Goal: Task Accomplishment & Management: Complete application form

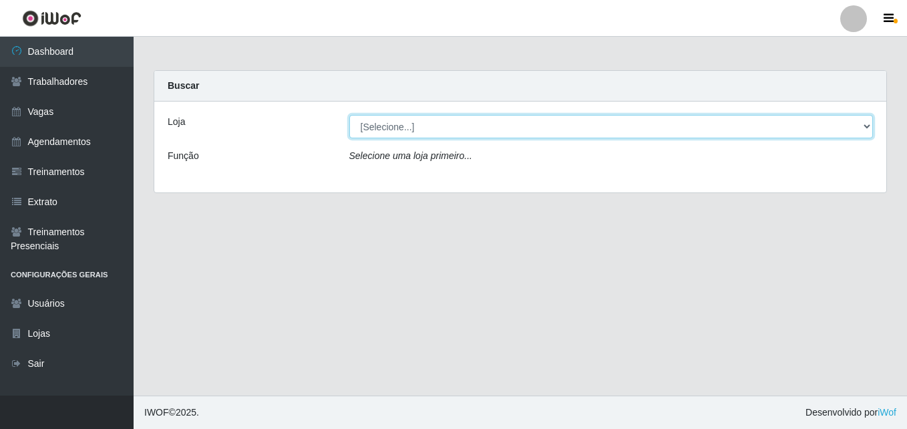
click at [423, 128] on select "[Selecione...] Bemais Supermercados - Cidade Universitária" at bounding box center [611, 126] width 525 height 23
select select "250"
click at [349, 115] on select "[Selecione...] Bemais Supermercados - Cidade Universitária" at bounding box center [611, 126] width 525 height 23
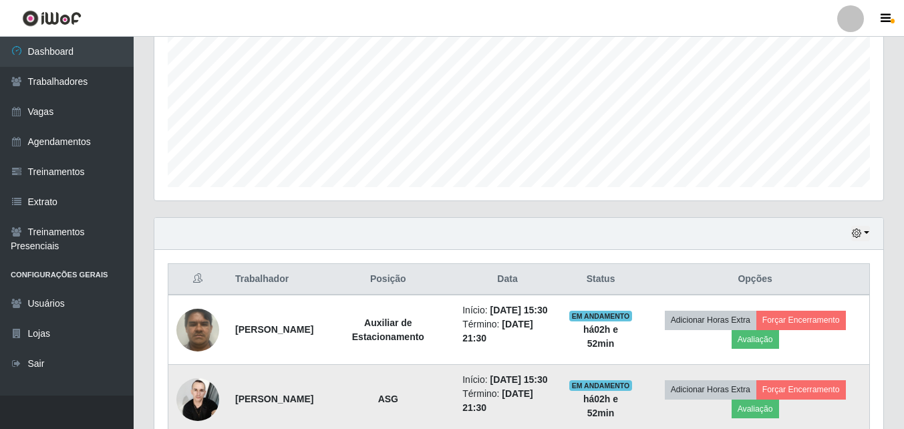
scroll to position [401, 0]
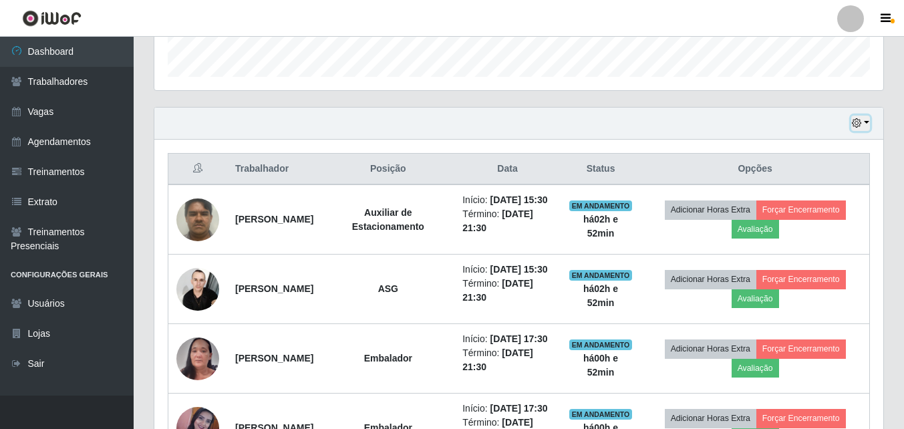
click at [867, 124] on button "button" at bounding box center [860, 123] width 19 height 15
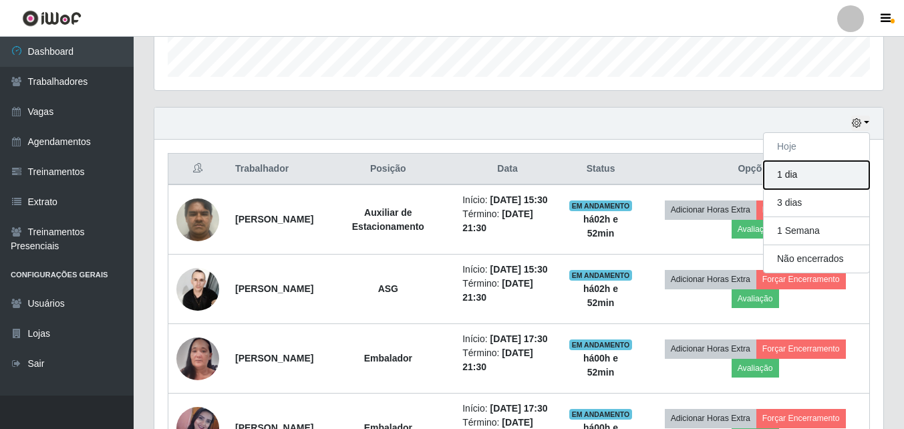
click at [808, 178] on button "1 dia" at bounding box center [817, 175] width 106 height 28
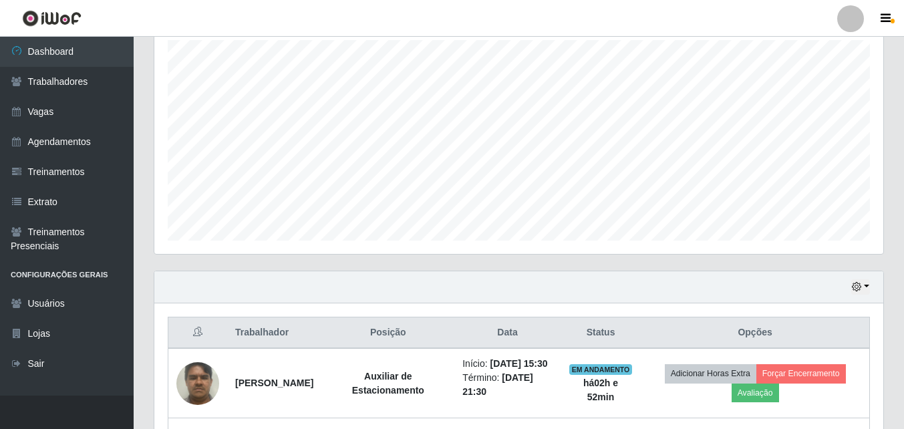
scroll to position [0, 0]
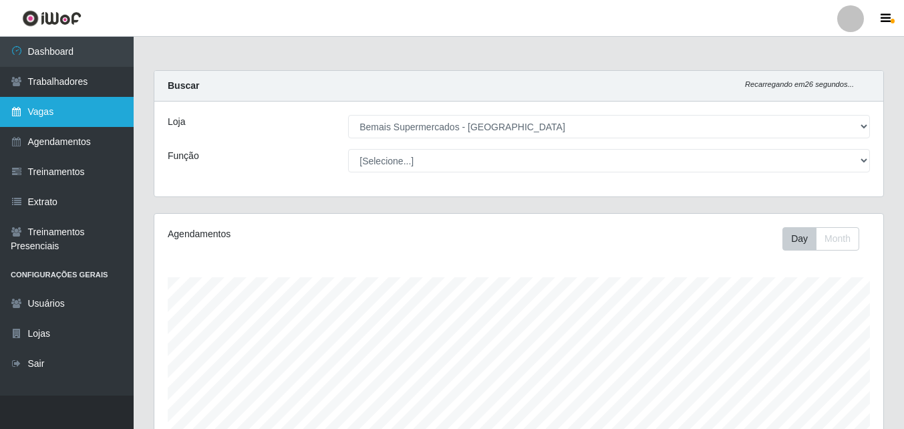
click at [87, 112] on link "Vagas" at bounding box center [67, 112] width 134 height 30
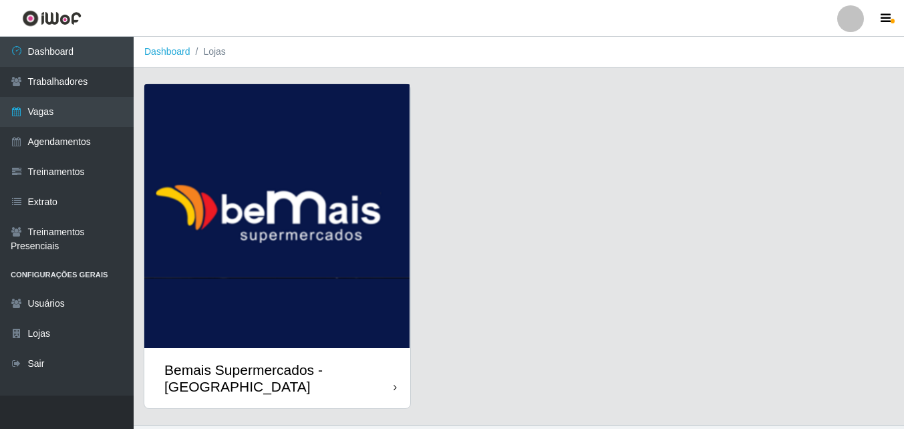
click at [352, 378] on div "Bemais Supermercados - [GEOGRAPHIC_DATA]" at bounding box center [278, 378] width 229 height 33
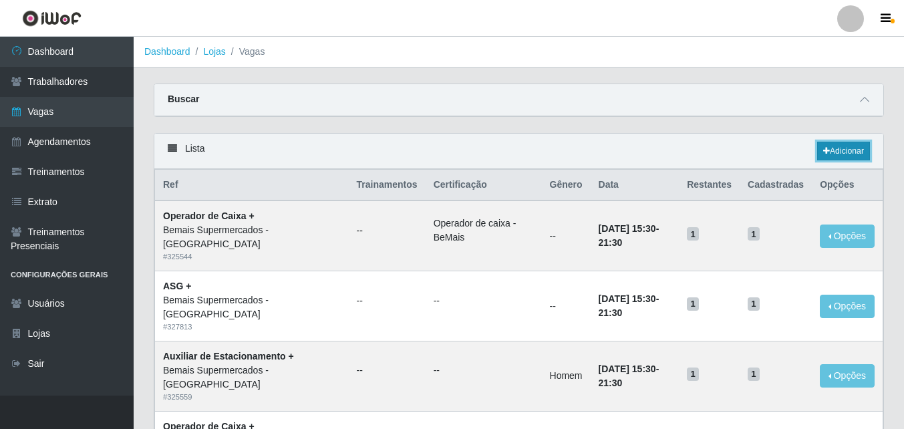
click at [837, 149] on link "Adicionar" at bounding box center [843, 151] width 53 height 19
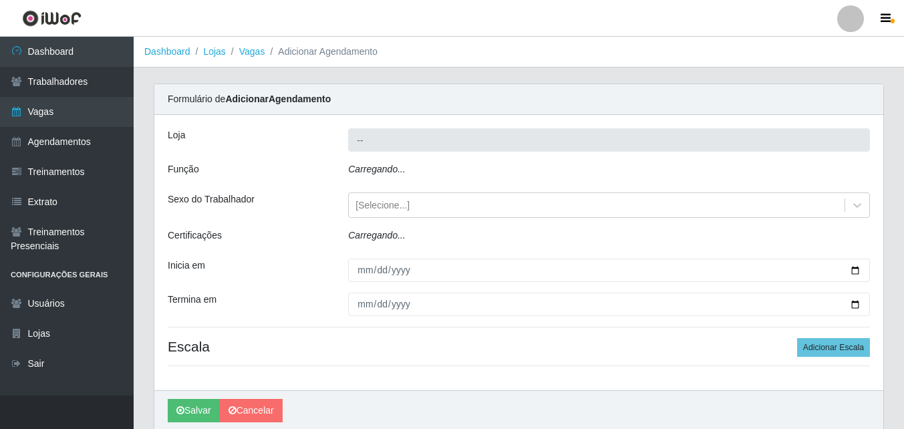
type input "Bemais Supermercados - [GEOGRAPHIC_DATA]"
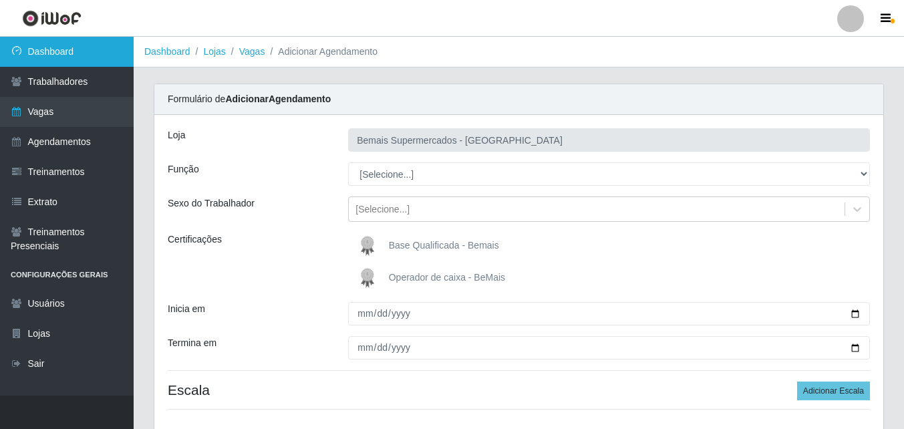
click at [63, 51] on link "Dashboard" at bounding box center [67, 52] width 134 height 30
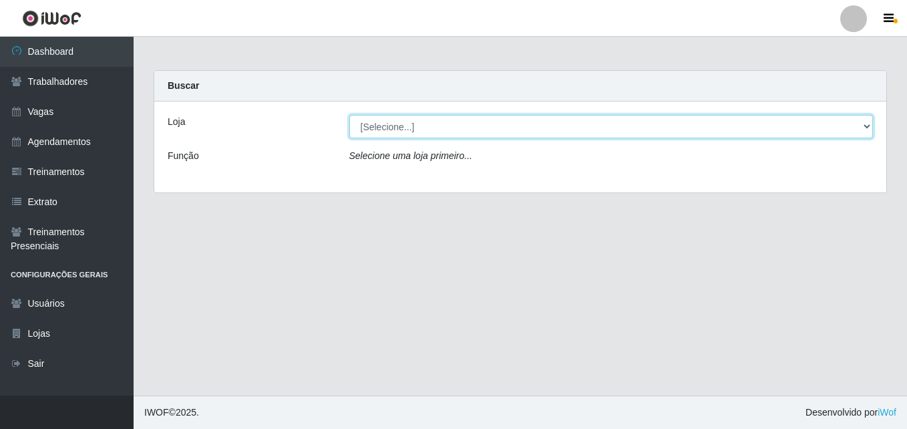
click at [867, 126] on select "[Selecione...] Bemais Supermercados - Cidade Universitária" at bounding box center [611, 126] width 525 height 23
select select "250"
click at [349, 115] on select "[Selecione...] Bemais Supermercados - Cidade Universitária" at bounding box center [611, 126] width 525 height 23
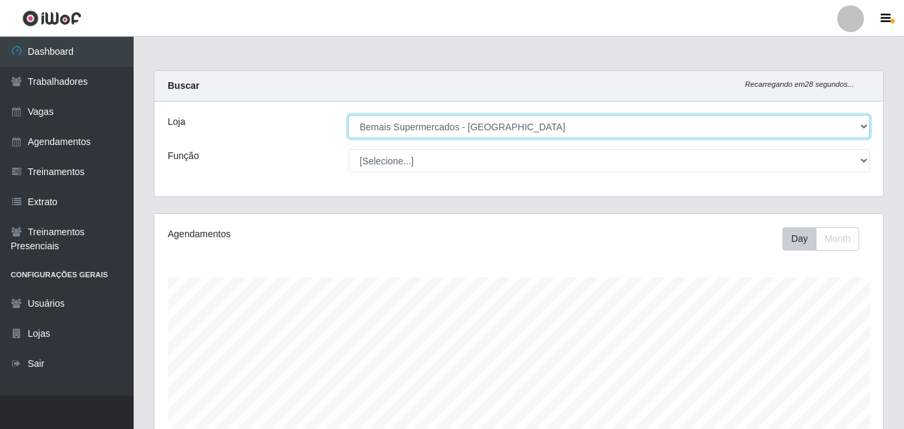
scroll to position [277, 729]
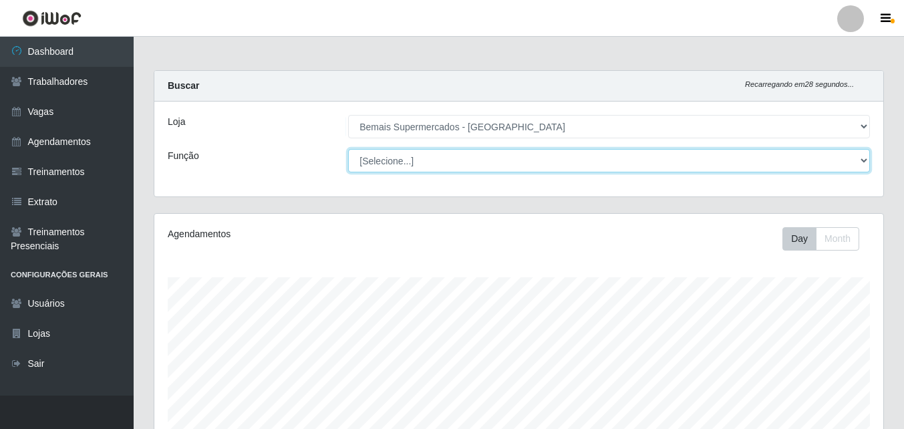
click at [862, 160] on select "[Selecione...] ASG ASG + ASG ++ Auxiliar de Estacionamento Auxiliar de Estacion…" at bounding box center [609, 160] width 522 height 23
select select "16"
click at [348, 149] on select "[Selecione...] ASG ASG + ASG ++ Auxiliar de Estacionamento Auxiliar de Estacion…" at bounding box center [609, 160] width 522 height 23
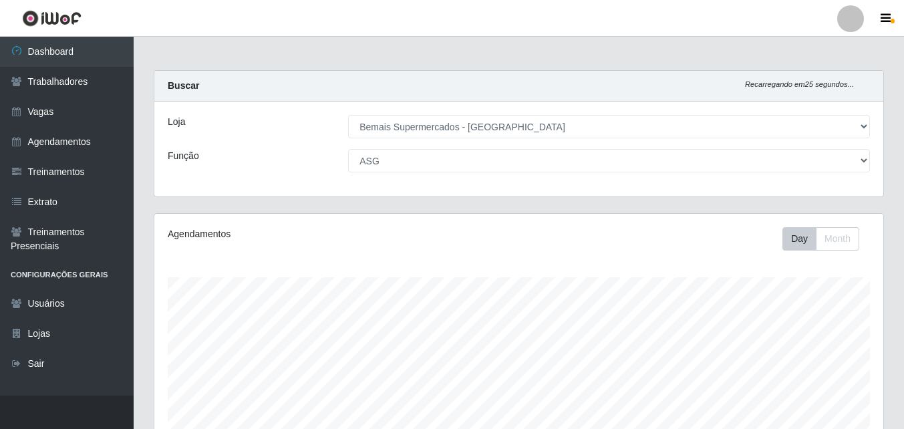
click at [463, 199] on div "Carregando... Buscar Recarregando em 25 segundos... Loja [Selecione...] Bemais …" at bounding box center [519, 141] width 750 height 143
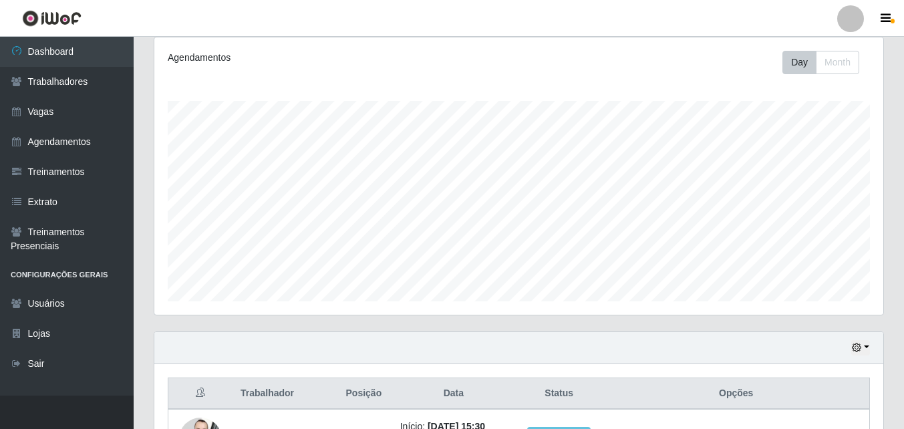
scroll to position [280, 0]
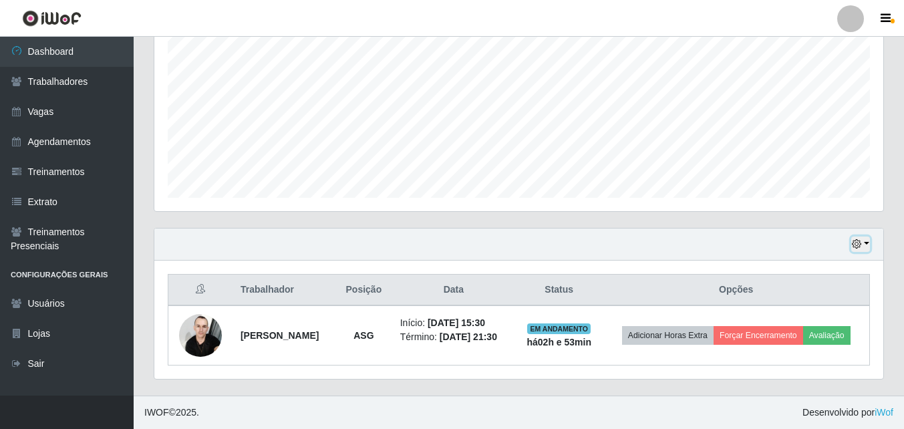
click at [866, 240] on button "button" at bounding box center [860, 244] width 19 height 15
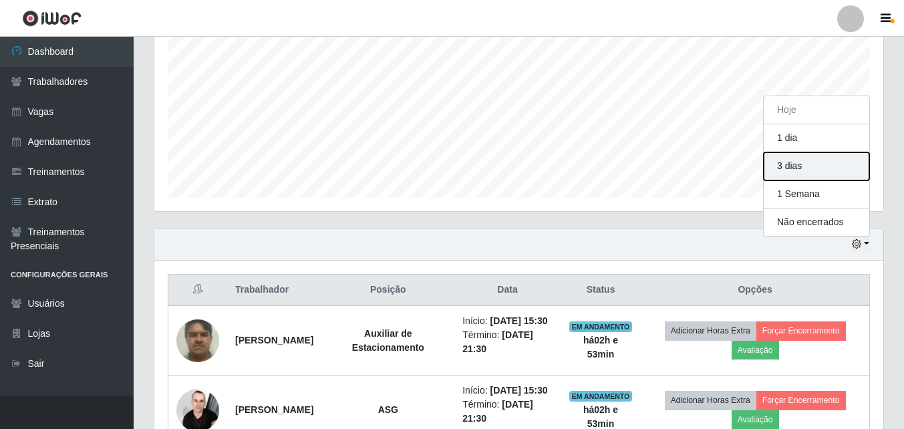
click at [797, 164] on button "3 dias" at bounding box center [817, 166] width 106 height 28
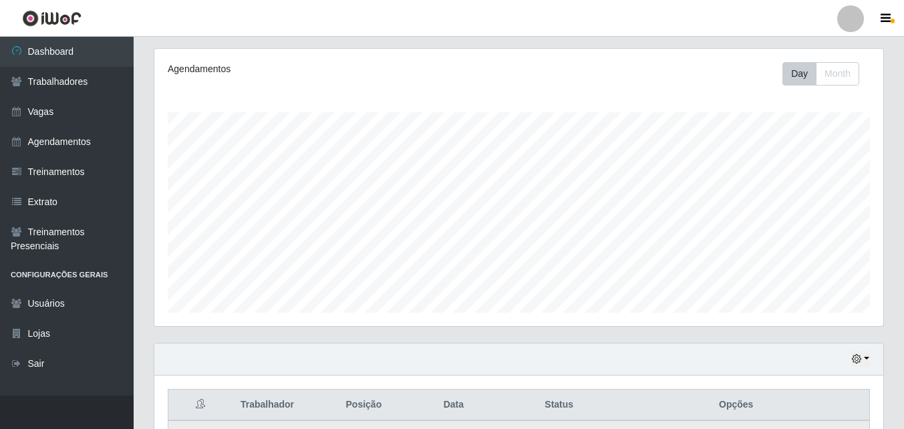
scroll to position [334, 0]
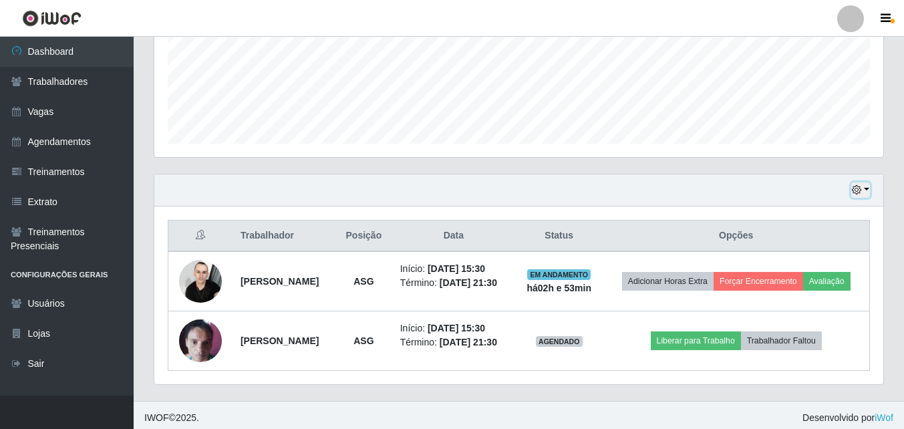
click at [867, 189] on button "button" at bounding box center [860, 189] width 19 height 15
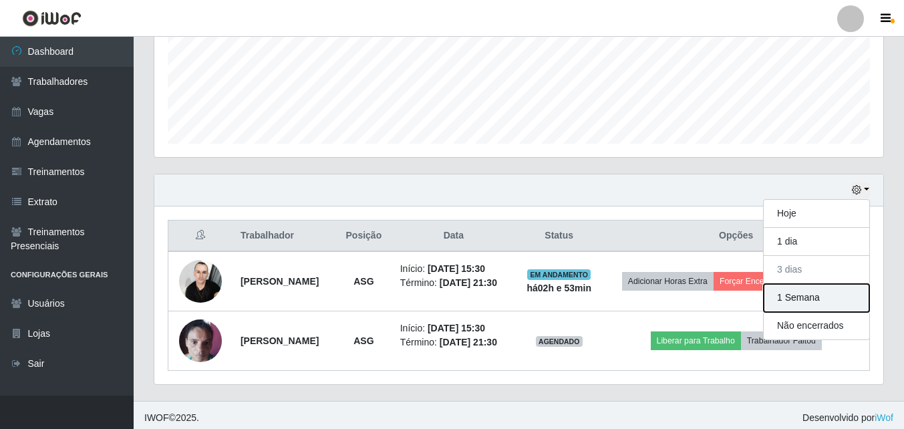
click at [802, 297] on button "1 Semana" at bounding box center [817, 298] width 106 height 28
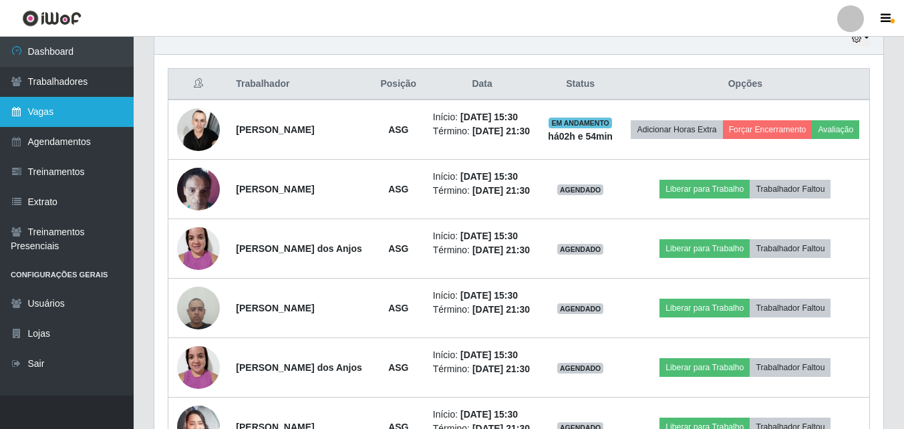
scroll to position [437, 0]
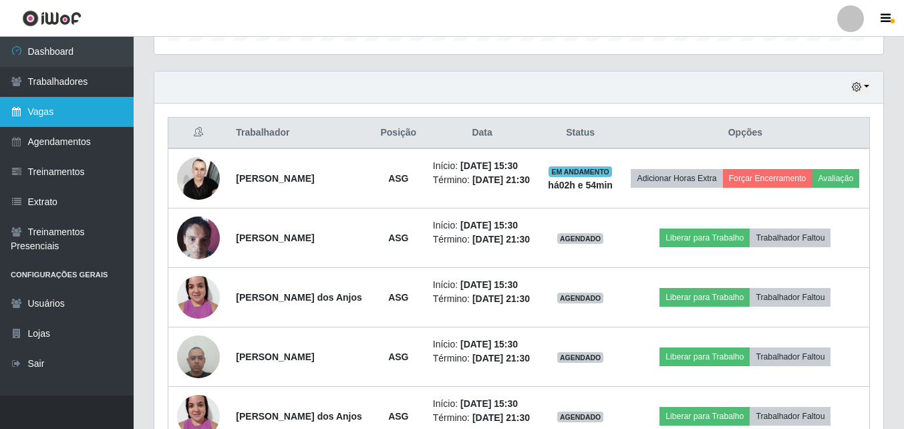
click at [57, 110] on link "Vagas" at bounding box center [67, 112] width 134 height 30
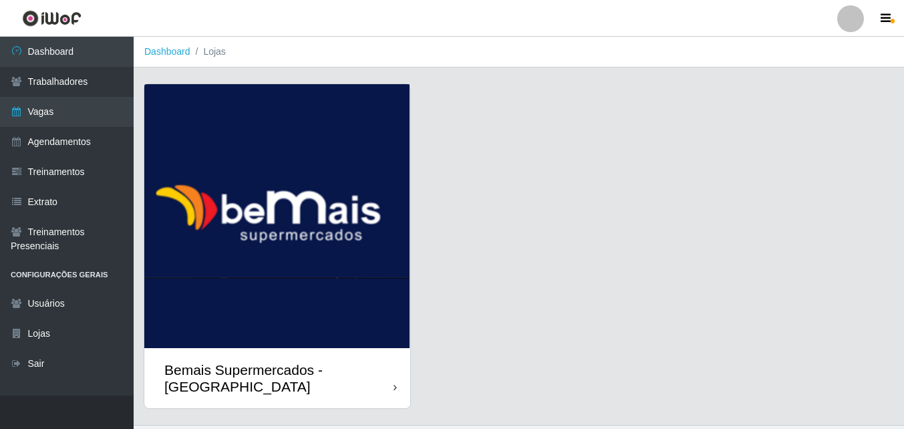
click at [362, 362] on div "Bemais Supermercados - [GEOGRAPHIC_DATA]" at bounding box center [278, 378] width 229 height 33
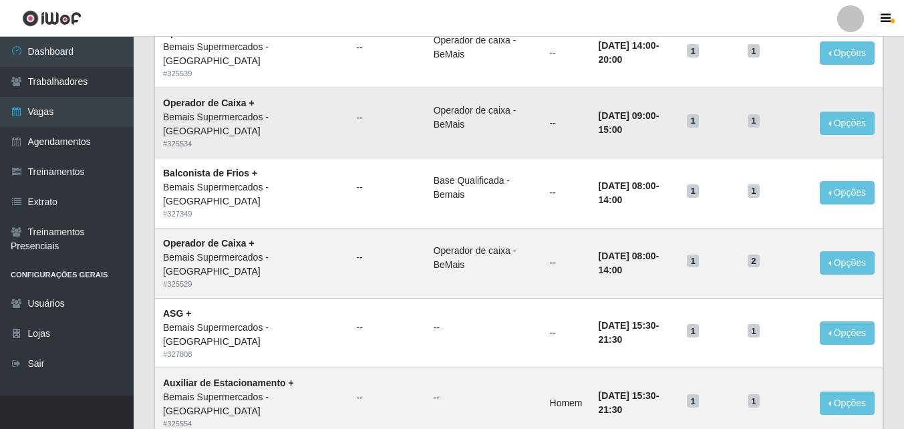
scroll to position [601, 0]
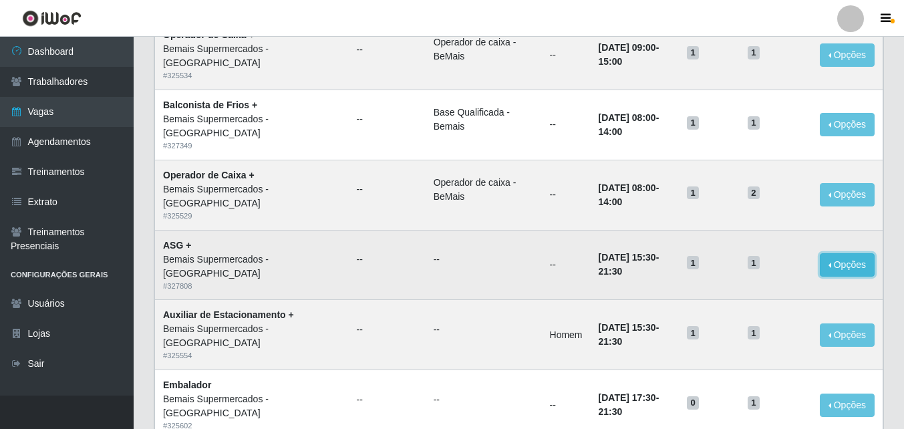
click at [844, 268] on button "Opções" at bounding box center [847, 264] width 55 height 23
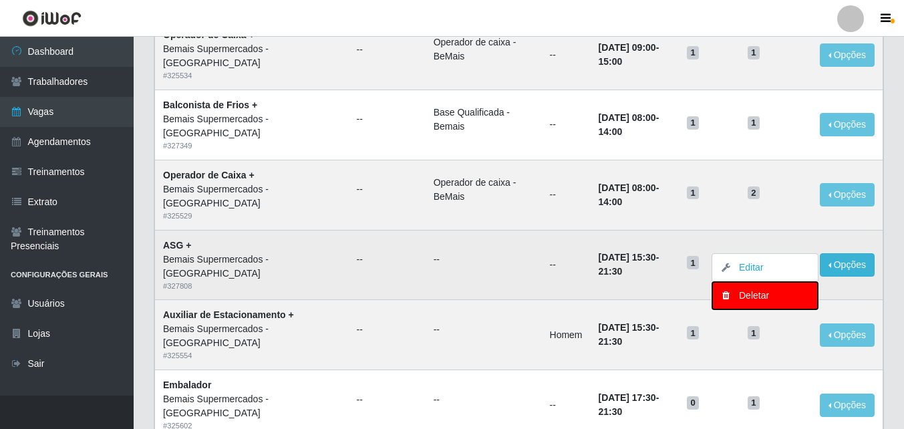
click at [769, 297] on div "Deletar" at bounding box center [765, 296] width 79 height 14
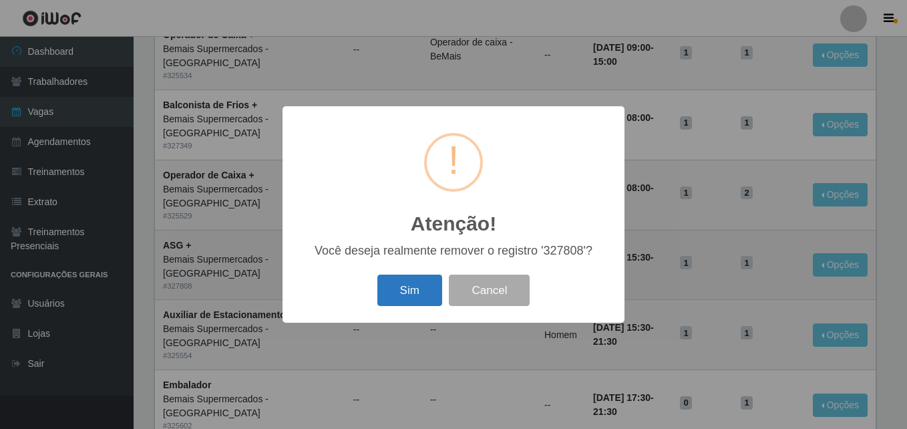
click at [402, 294] on button "Sim" at bounding box center [410, 290] width 65 height 31
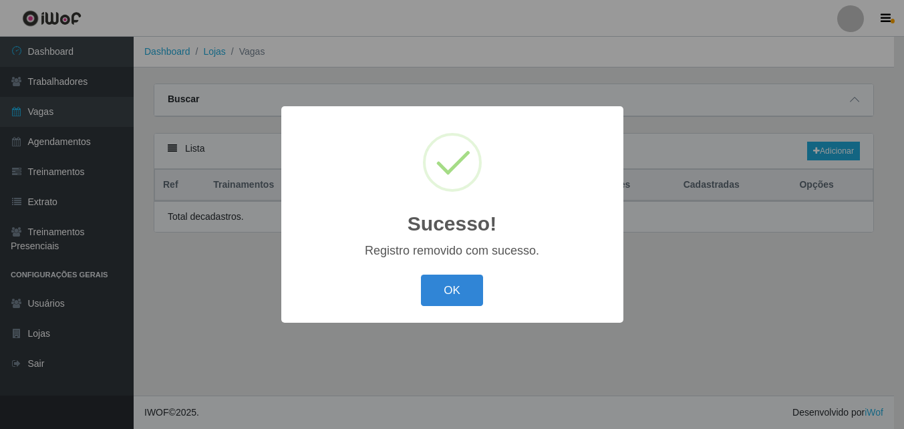
scroll to position [0, 0]
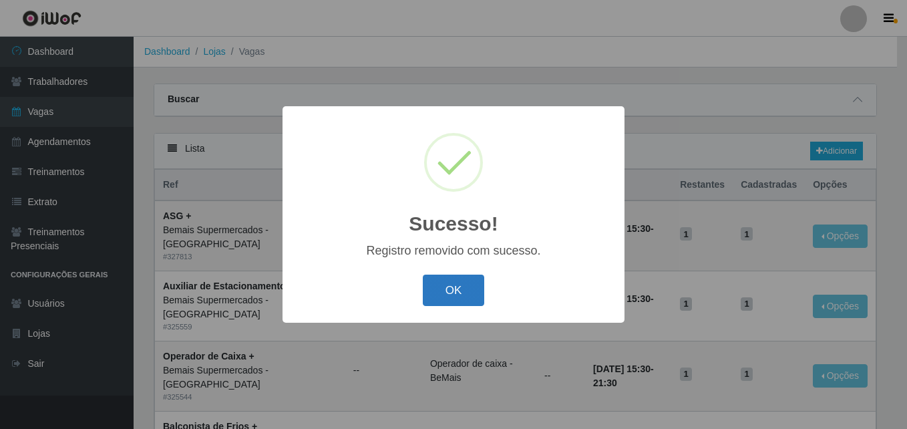
click at [471, 283] on button "OK" at bounding box center [454, 290] width 62 height 31
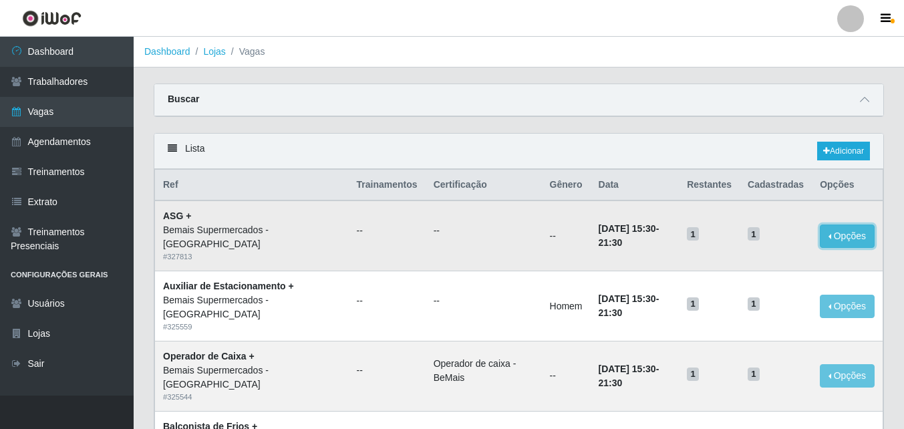
click at [845, 235] on button "Opções" at bounding box center [847, 236] width 55 height 23
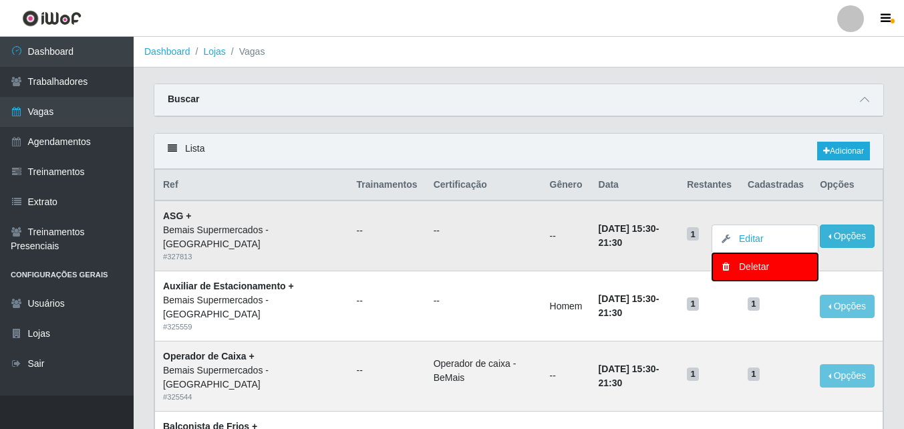
click at [759, 267] on div "Deletar" at bounding box center [765, 267] width 79 height 14
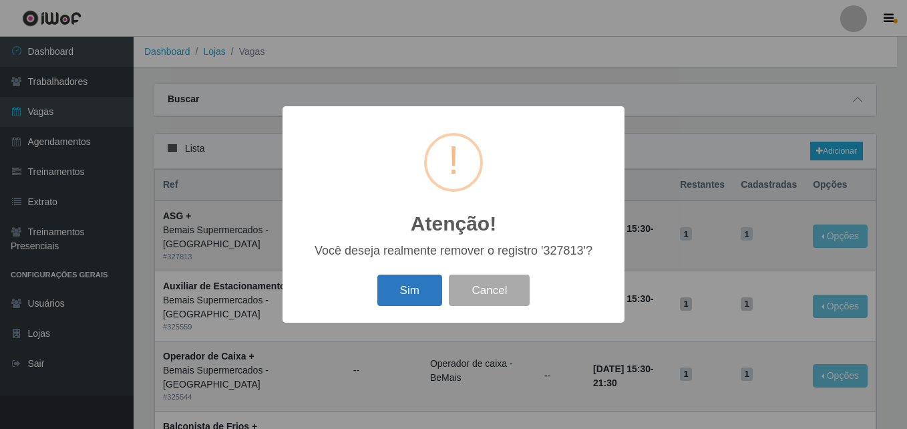
click at [411, 295] on button "Sim" at bounding box center [410, 290] width 65 height 31
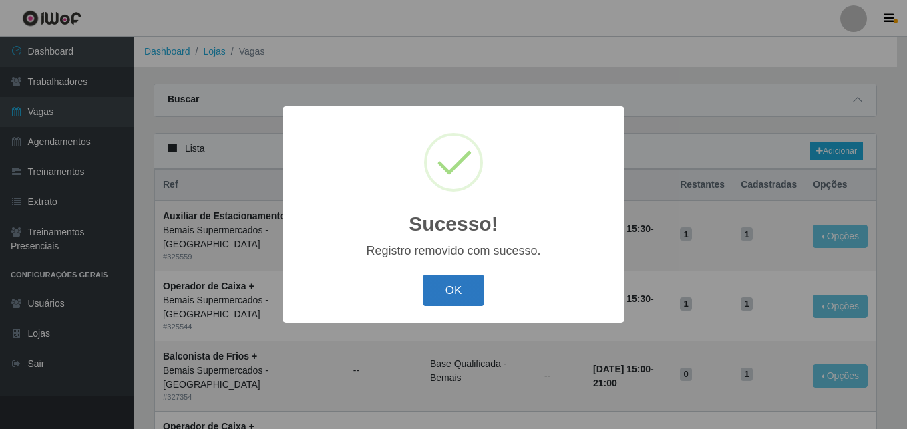
click at [470, 287] on button "OK" at bounding box center [454, 290] width 62 height 31
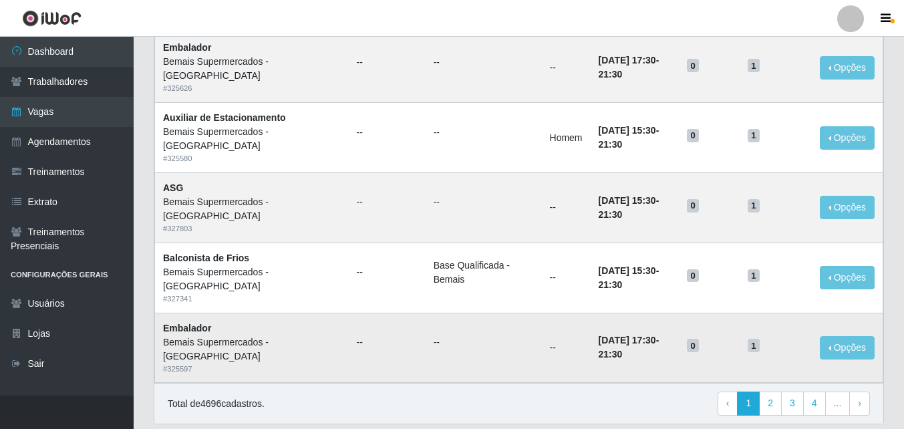
scroll to position [914, 0]
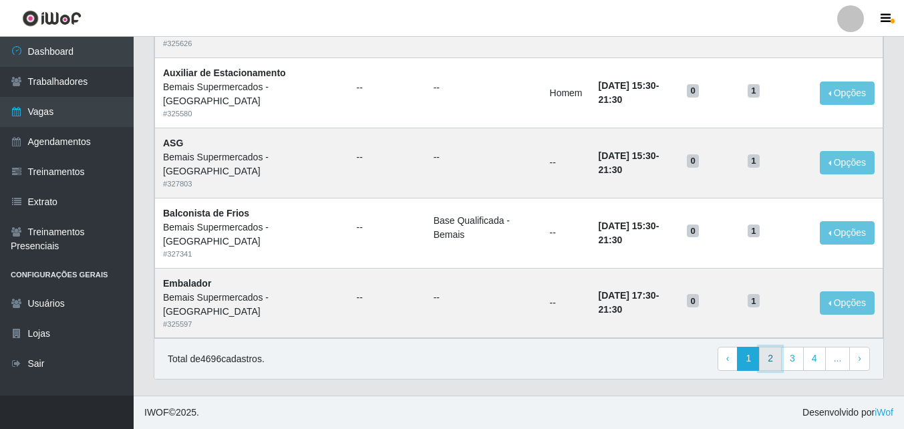
click at [775, 359] on link "2" at bounding box center [770, 359] width 23 height 24
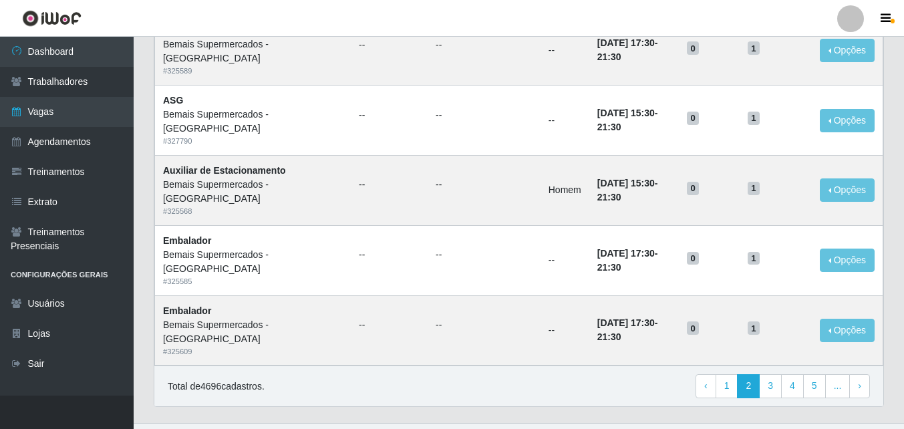
scroll to position [914, 0]
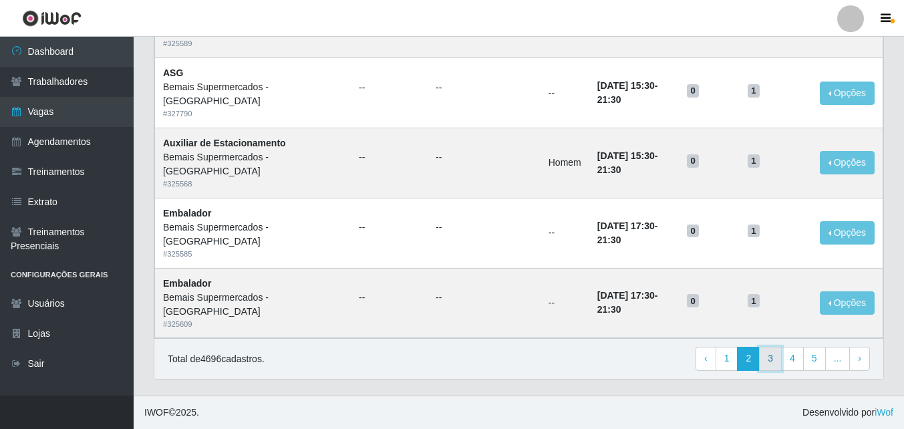
click at [774, 364] on link "3" at bounding box center [770, 359] width 23 height 24
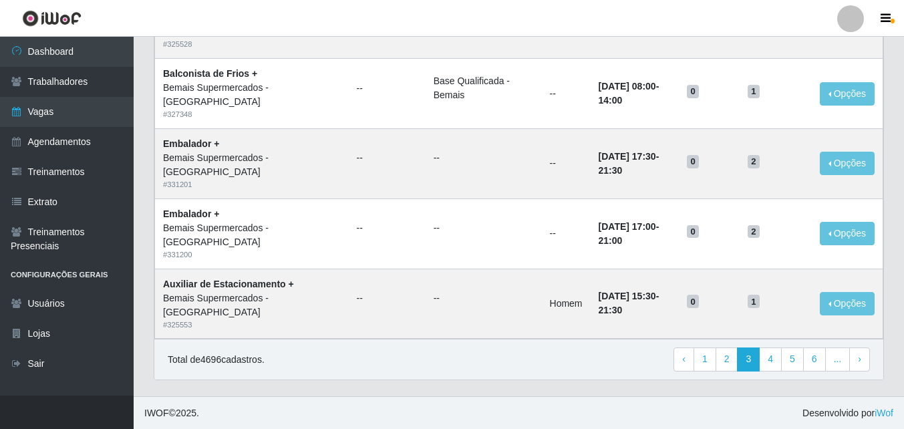
scroll to position [914, 0]
click at [771, 360] on link "4" at bounding box center [770, 359] width 23 height 24
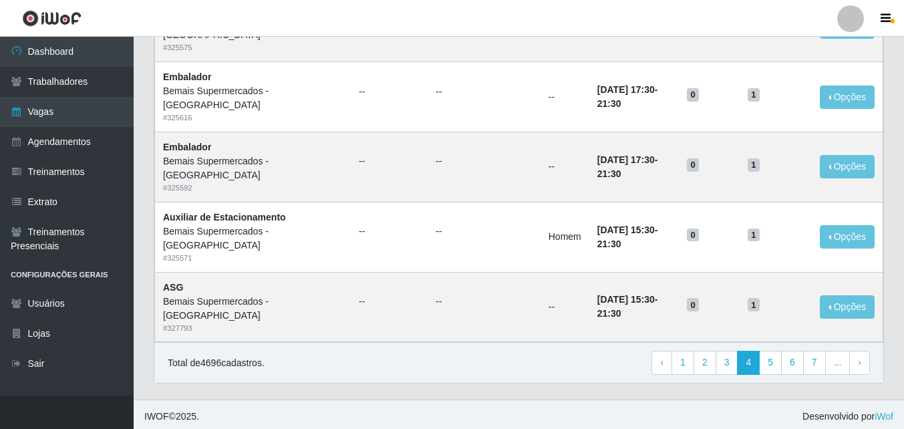
scroll to position [914, 0]
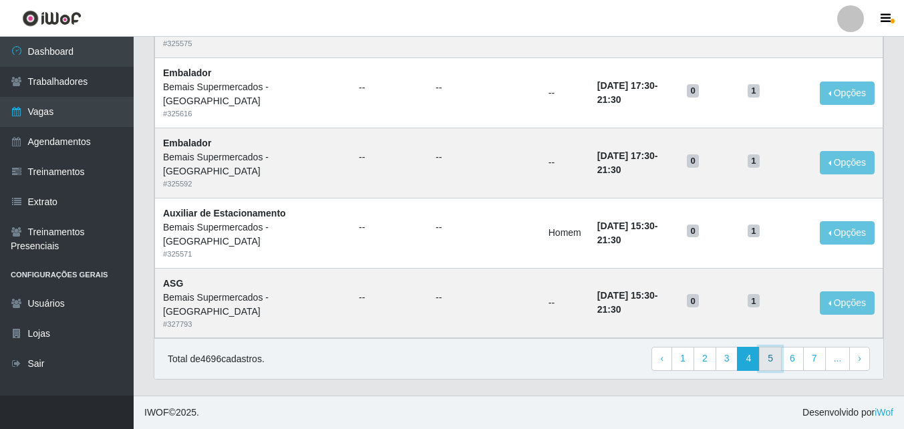
click at [776, 355] on link "5" at bounding box center [770, 359] width 23 height 24
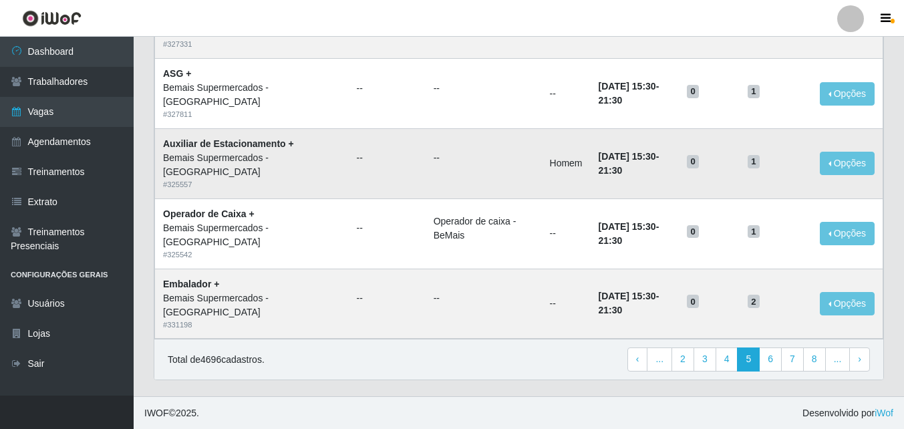
scroll to position [914, 0]
click at [772, 356] on link "6" at bounding box center [770, 359] width 23 height 24
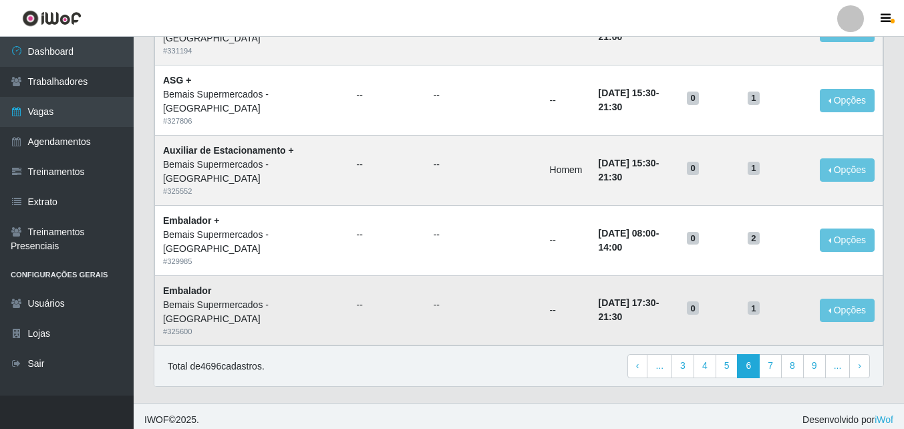
scroll to position [914, 0]
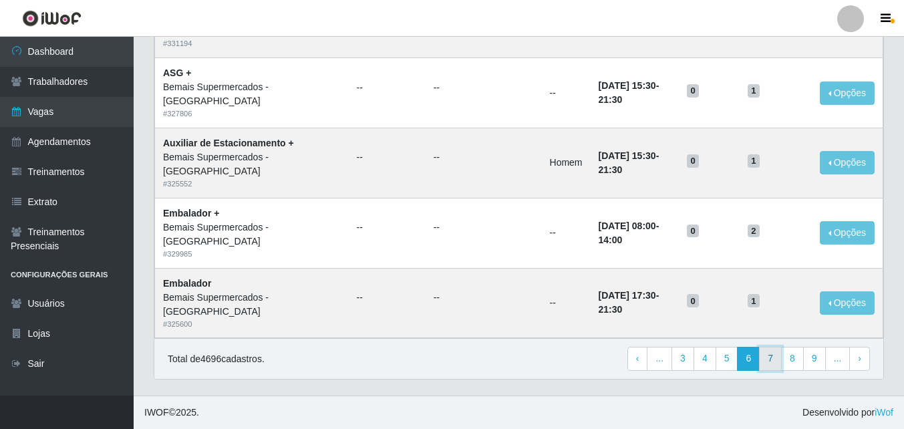
click at [777, 356] on link "7" at bounding box center [770, 359] width 23 height 24
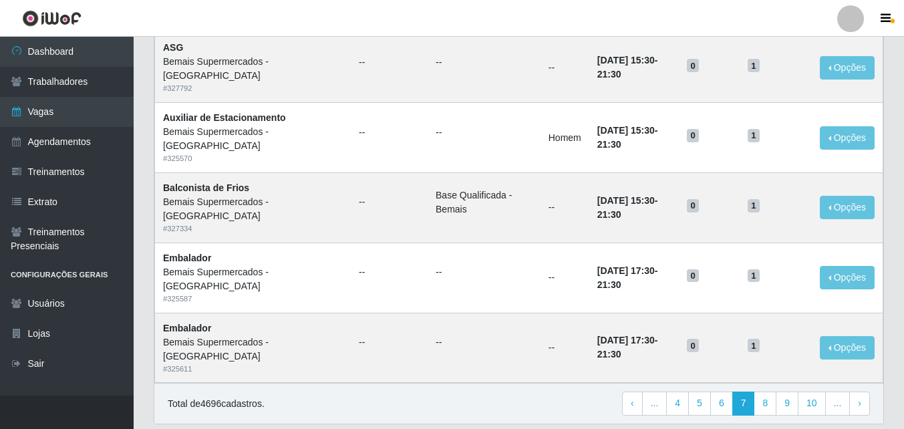
scroll to position [914, 0]
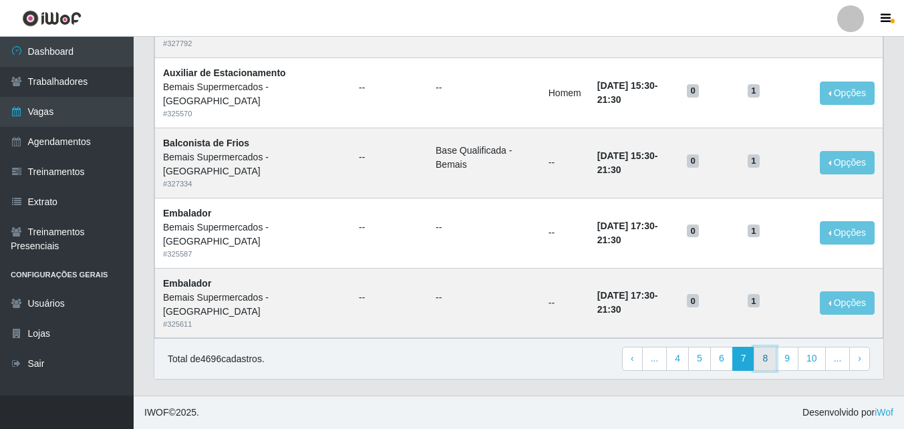
click at [772, 359] on link "8" at bounding box center [765, 359] width 23 height 24
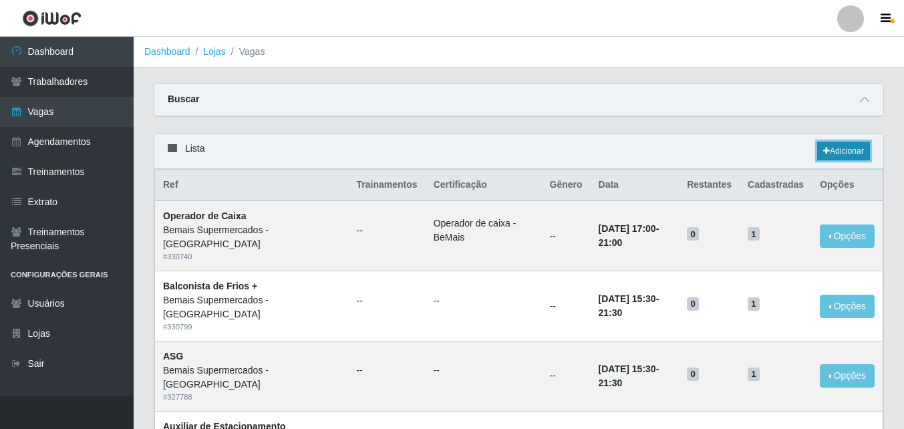
click at [850, 148] on link "Adicionar" at bounding box center [843, 151] width 53 height 19
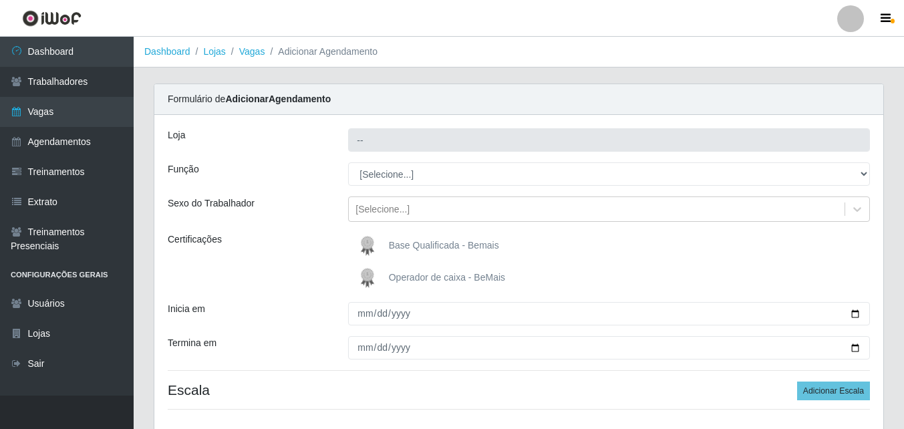
type input "Bemais Supermercados - [GEOGRAPHIC_DATA]"
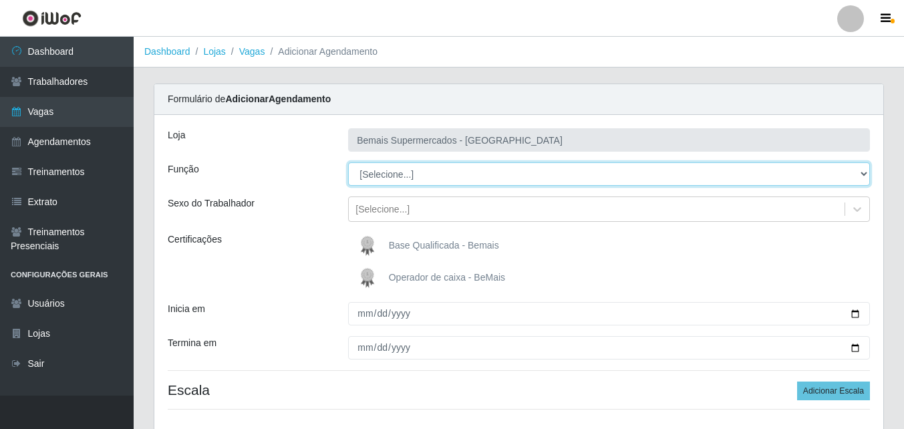
click at [470, 175] on select "[Selecione...] ASG ASG + ASG ++ Auxiliar de Estacionamento Auxiliar de Estacion…" at bounding box center [609, 173] width 522 height 23
select select "123"
click at [348, 162] on select "[Selecione...] ASG ASG + ASG ++ Auxiliar de Estacionamento Auxiliar de Estacion…" at bounding box center [609, 173] width 522 height 23
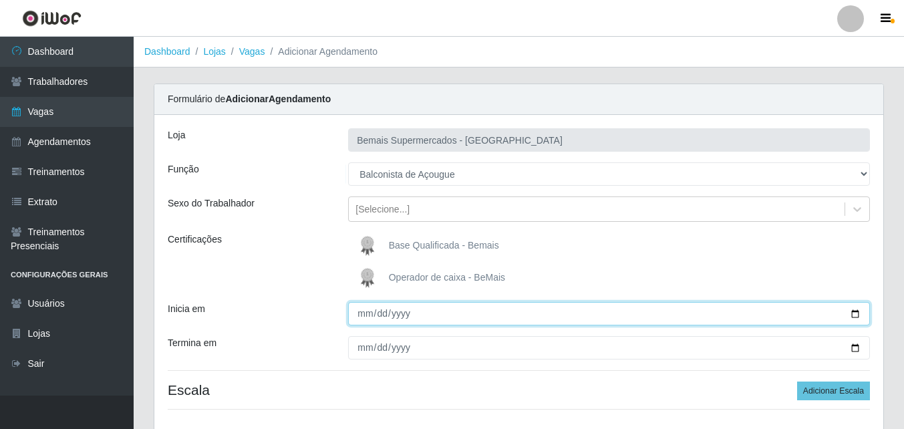
click at [853, 311] on input "Inicia em" at bounding box center [609, 313] width 522 height 23
type input "[DATE]"
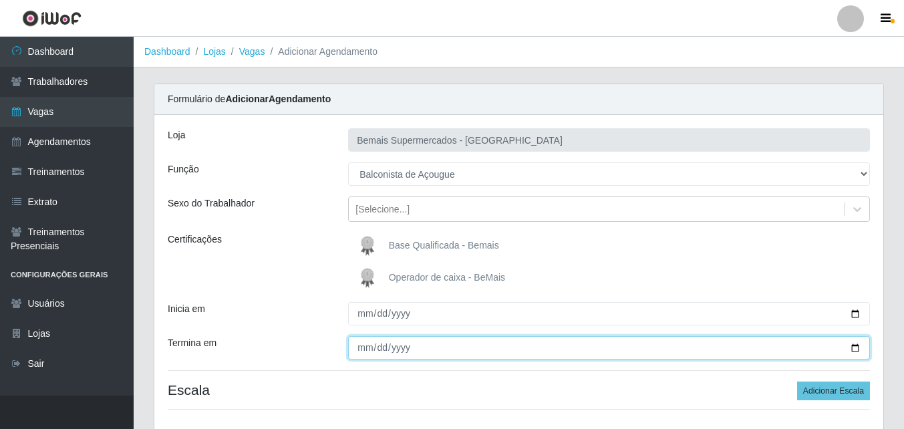
click at [856, 347] on input "Termina em" at bounding box center [609, 347] width 522 height 23
type input "[DATE]"
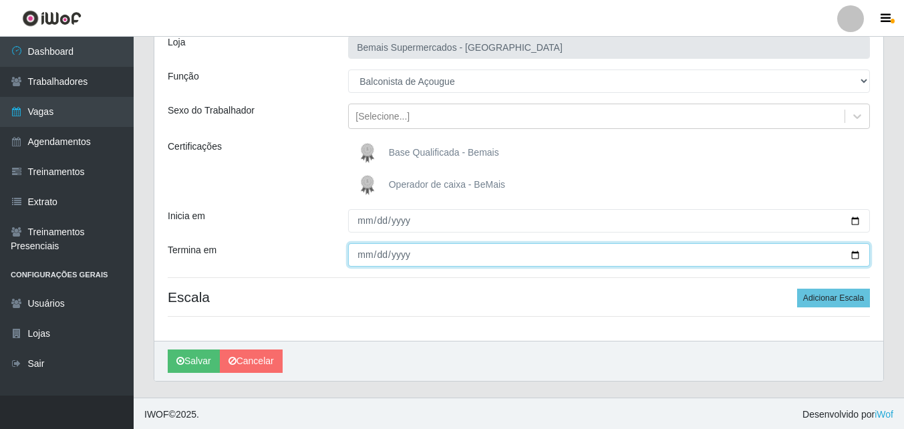
scroll to position [95, 0]
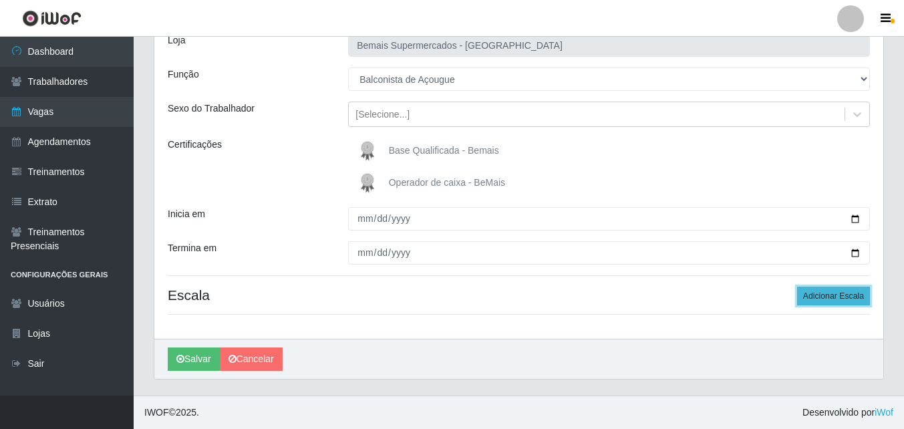
click at [835, 293] on button "Adicionar Escala" at bounding box center [833, 296] width 73 height 19
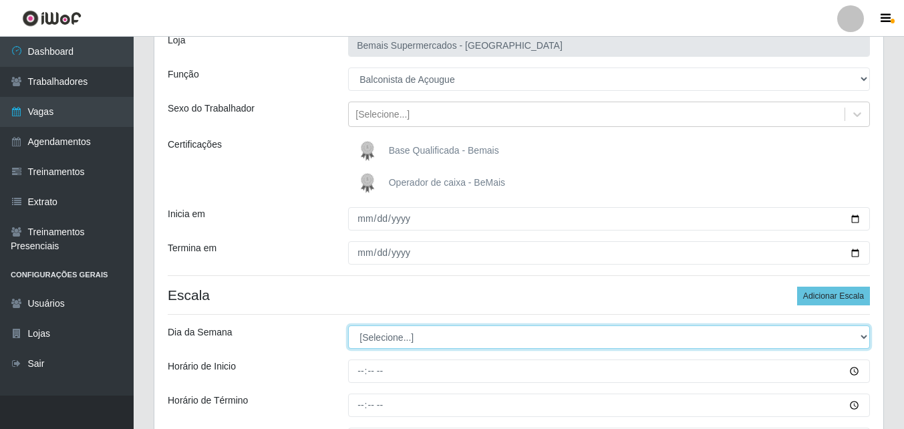
click at [415, 337] on select "[Selecione...] Segunda Terça Quarta Quinta Sexta Sábado Domingo" at bounding box center [609, 336] width 522 height 23
select select "5"
click at [348, 325] on select "[Selecione...] Segunda Terça Quarta Quinta Sexta Sábado Domingo" at bounding box center [609, 336] width 522 height 23
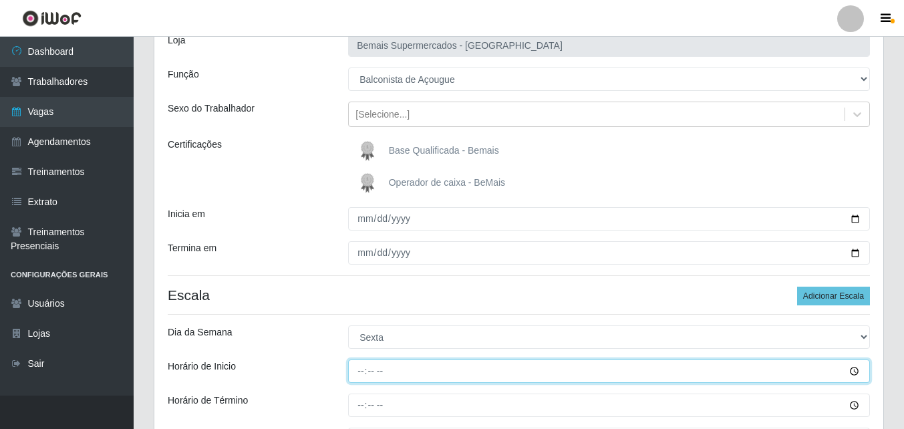
click at [360, 370] on input "Horário de Inicio" at bounding box center [609, 371] width 522 height 23
type input "09:00"
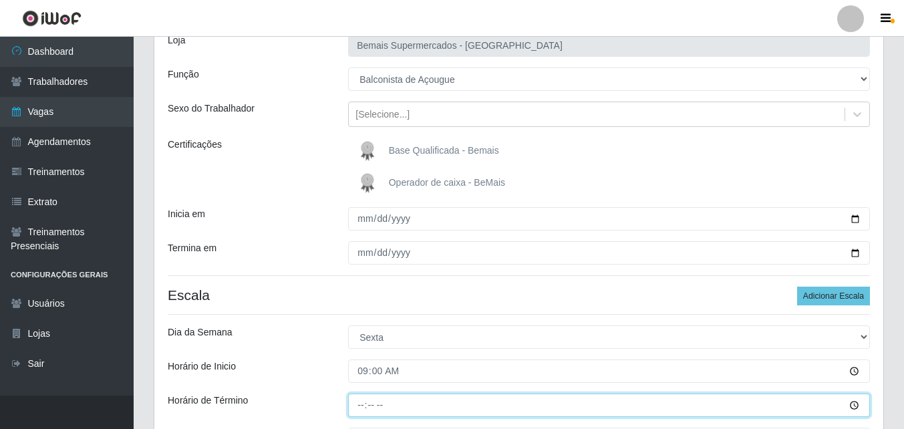
click at [355, 402] on input "Horário de Término" at bounding box center [609, 405] width 522 height 23
type input "15:00"
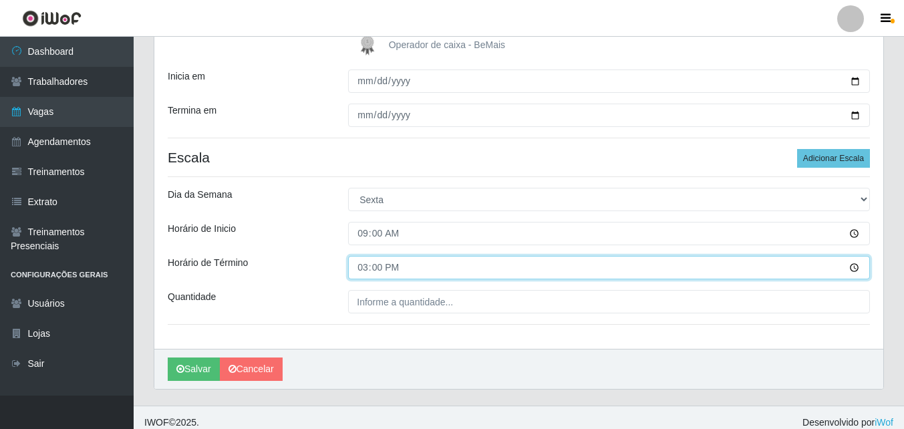
scroll to position [243, 0]
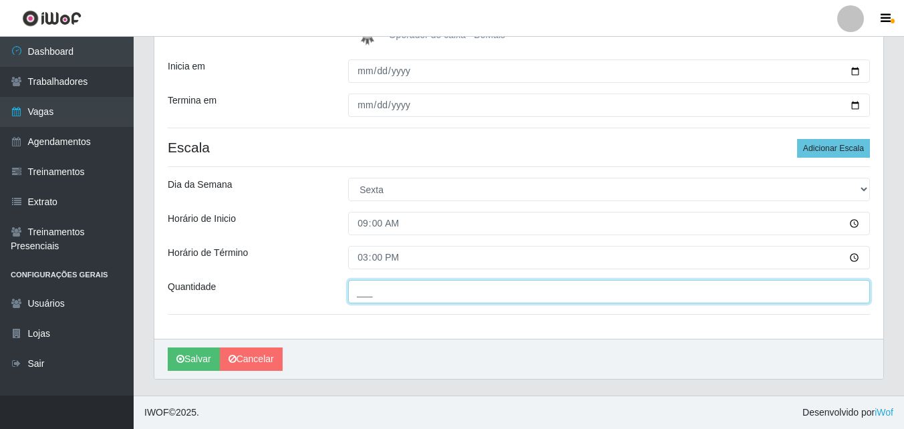
click at [456, 291] on input "___" at bounding box center [609, 291] width 522 height 23
type input "1__"
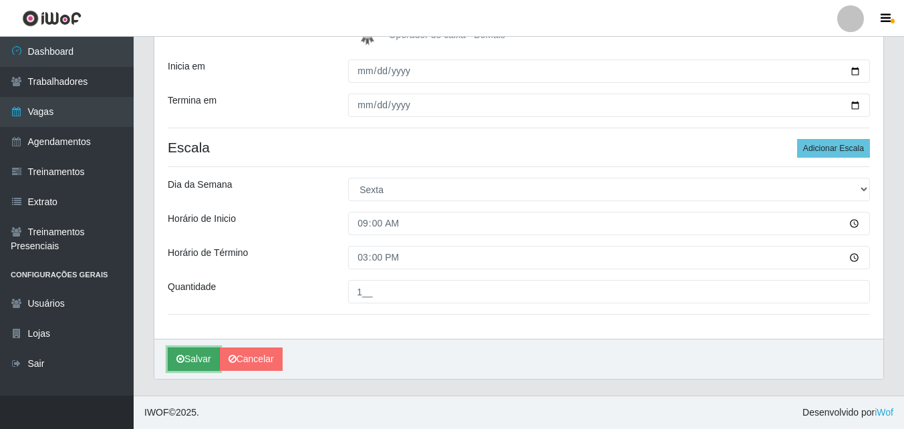
click at [198, 364] on button "Salvar" at bounding box center [194, 358] width 52 height 23
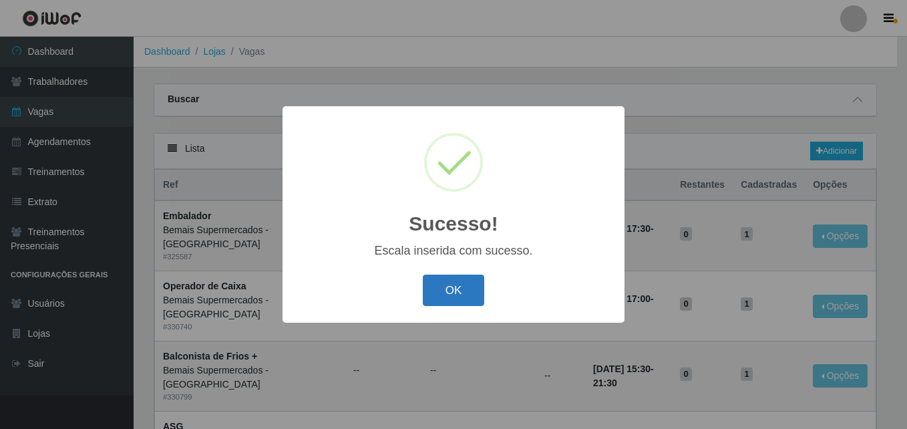
click at [471, 293] on button "OK" at bounding box center [454, 290] width 62 height 31
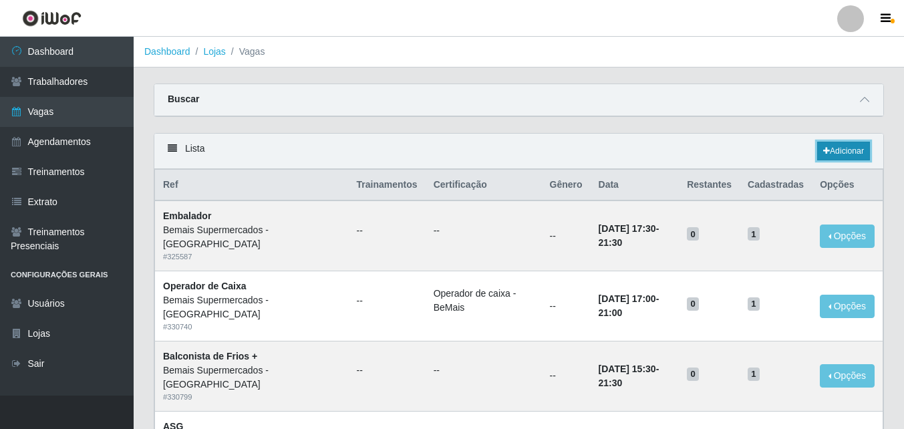
click at [845, 150] on link "Adicionar" at bounding box center [843, 151] width 53 height 19
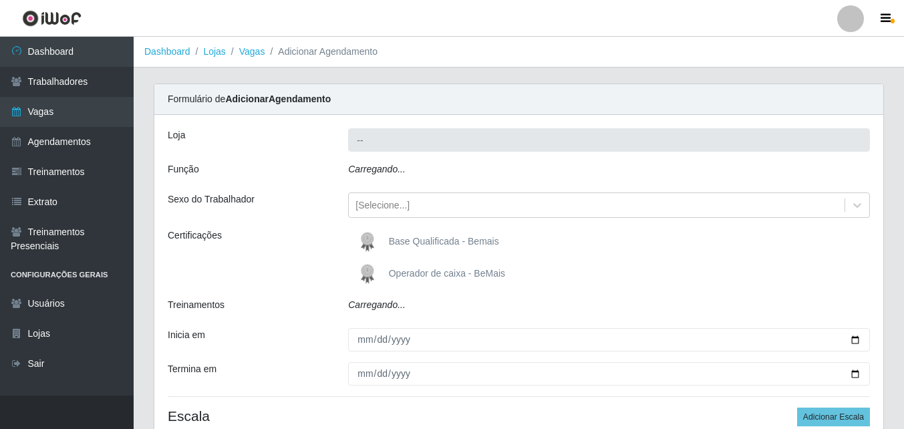
type input "Bemais Supermercados - [GEOGRAPHIC_DATA]"
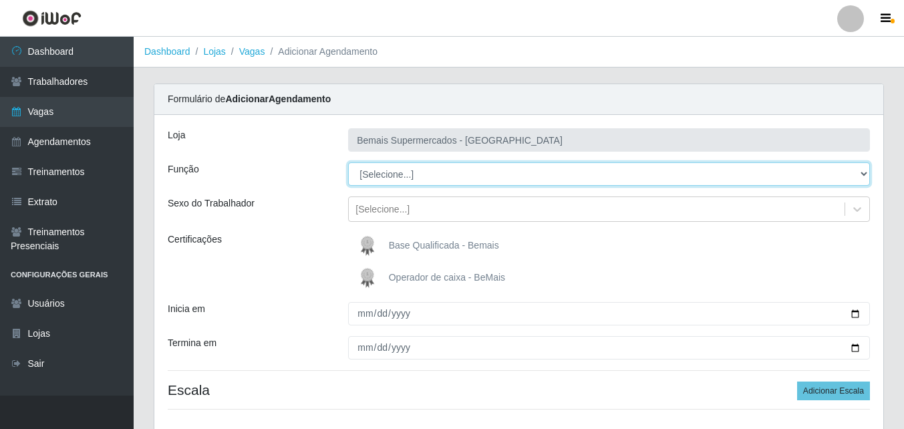
click at [390, 171] on select "[Selecione...] ASG ASG + ASG ++ Auxiliar de Estacionamento Auxiliar de Estacion…" at bounding box center [609, 173] width 522 height 23
select select "123"
click at [348, 162] on select "[Selecione...] ASG ASG + ASG ++ Auxiliar de Estacionamento Auxiliar de Estacion…" at bounding box center [609, 173] width 522 height 23
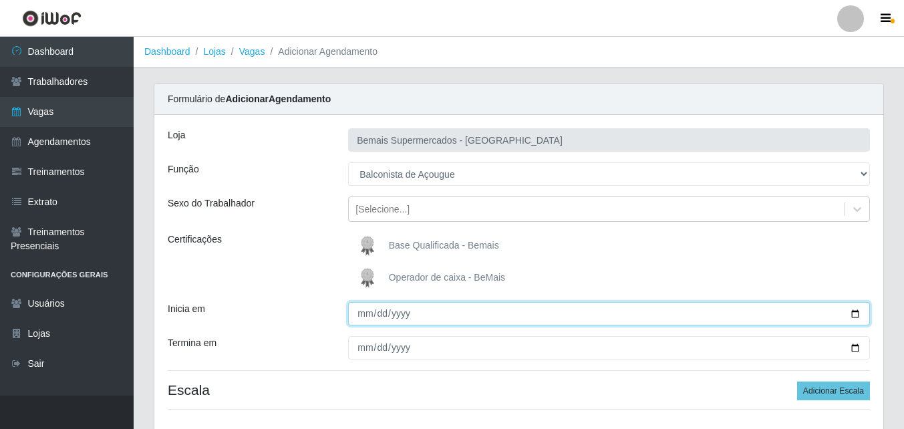
click at [856, 313] on input "Inicia em" at bounding box center [609, 313] width 522 height 23
type input "[DATE]"
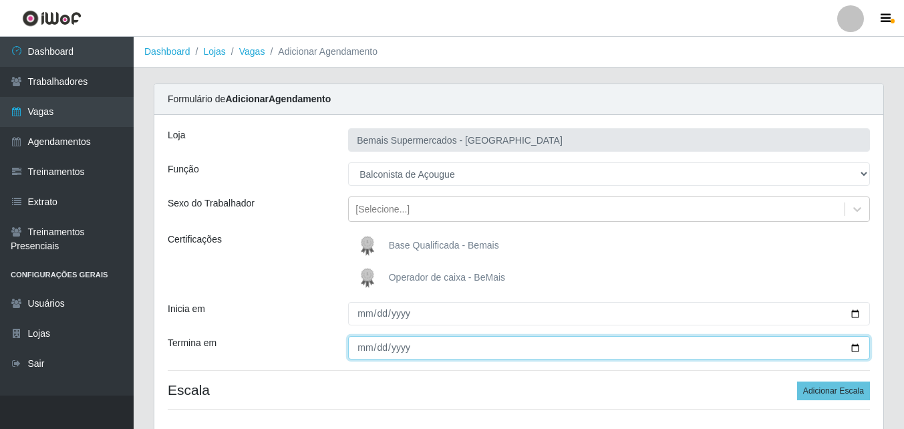
click at [853, 347] on input "Termina em" at bounding box center [609, 347] width 522 height 23
type input "2025-08-15"
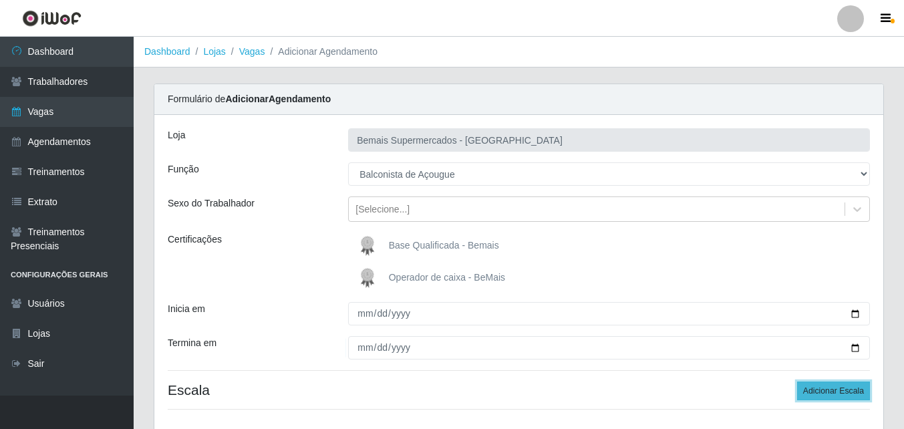
click at [838, 389] on button "Adicionar Escala" at bounding box center [833, 391] width 73 height 19
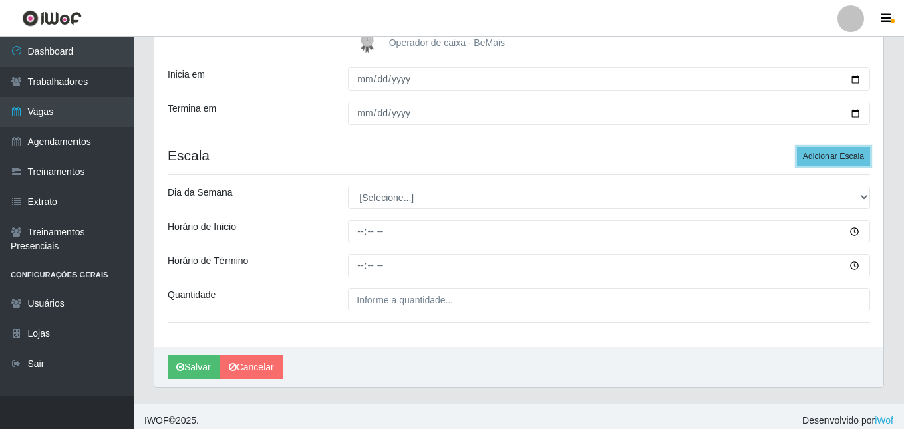
scroll to position [243, 0]
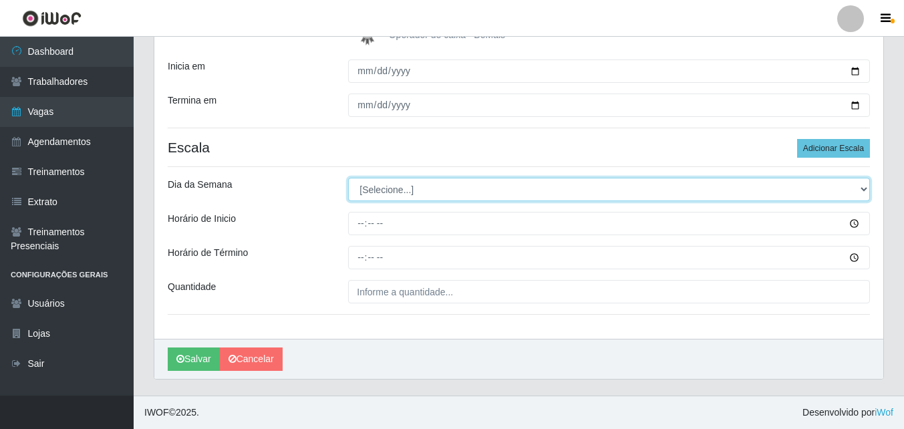
click at [416, 192] on select "[Selecione...] Segunda Terça Quarta Quinta Sexta Sábado Domingo" at bounding box center [609, 189] width 522 height 23
select select "6"
click at [348, 178] on select "[Selecione...] Segunda Terça Quarta Quinta Sexta Sábado Domingo" at bounding box center [609, 189] width 522 height 23
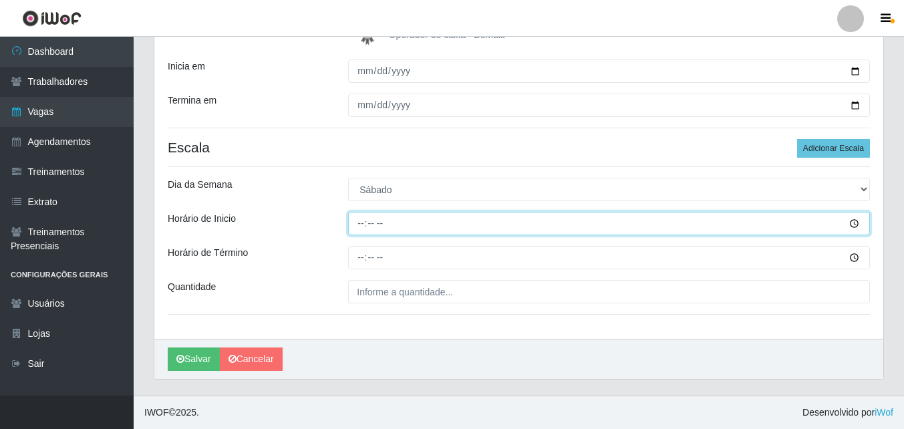
click at [362, 221] on input "Horário de Inicio" at bounding box center [609, 223] width 522 height 23
type input "08:00"
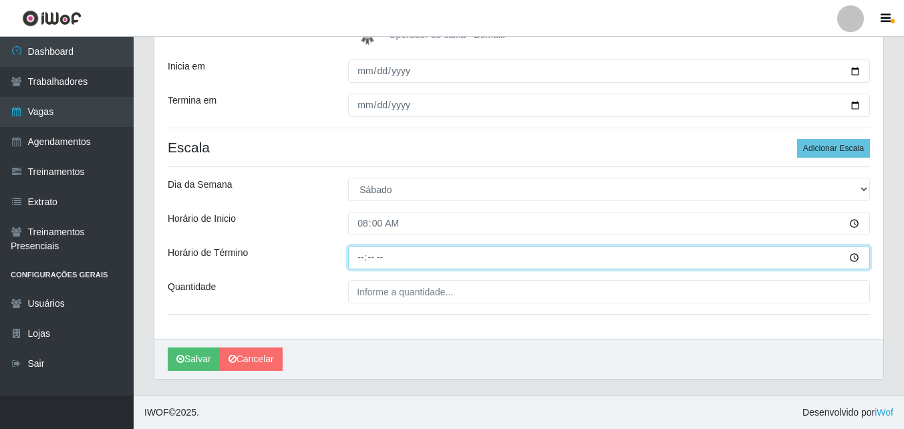
click at [359, 253] on input "Horário de Término" at bounding box center [609, 257] width 522 height 23
type input "14:00"
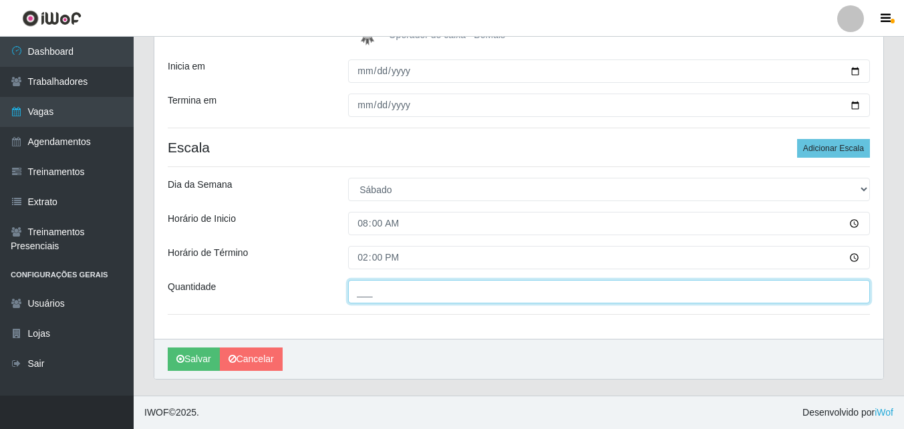
click at [420, 301] on input "___" at bounding box center [609, 291] width 522 height 23
type input "1__"
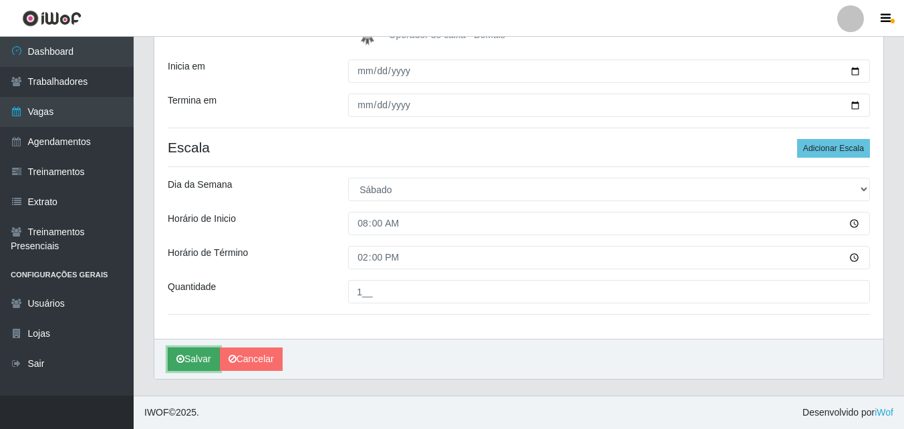
click at [193, 356] on button "Salvar" at bounding box center [194, 358] width 52 height 23
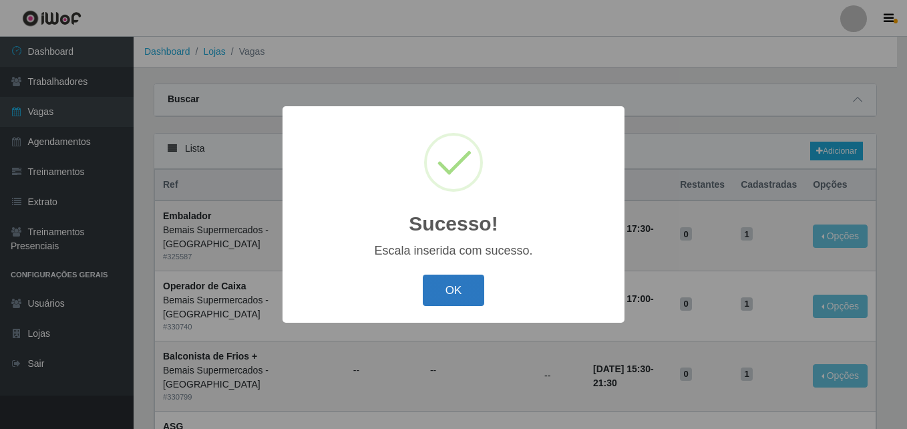
click at [452, 293] on button "OK" at bounding box center [454, 290] width 62 height 31
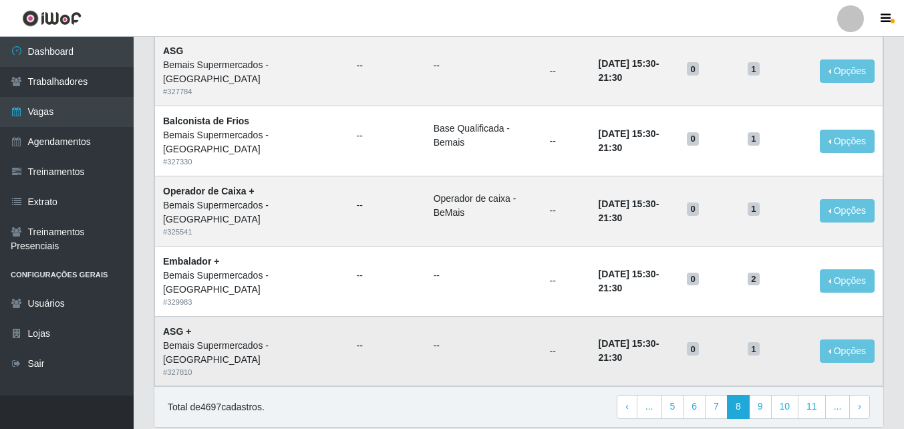
scroll to position [914, 0]
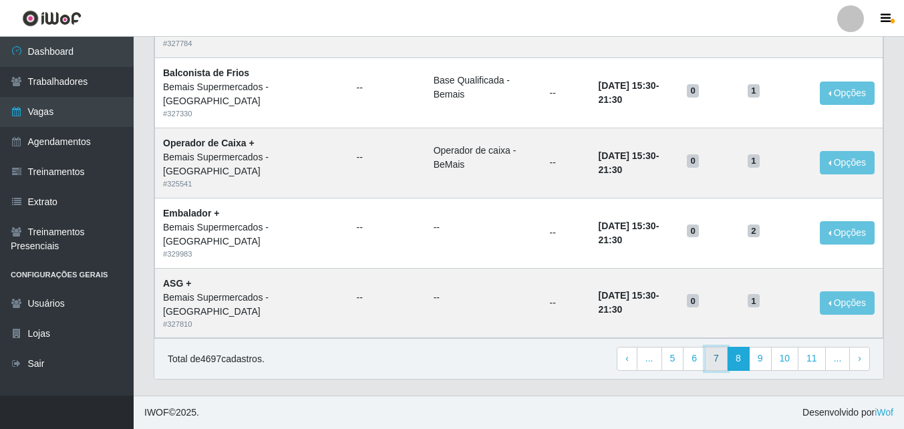
click at [724, 361] on link "7" at bounding box center [716, 359] width 23 height 24
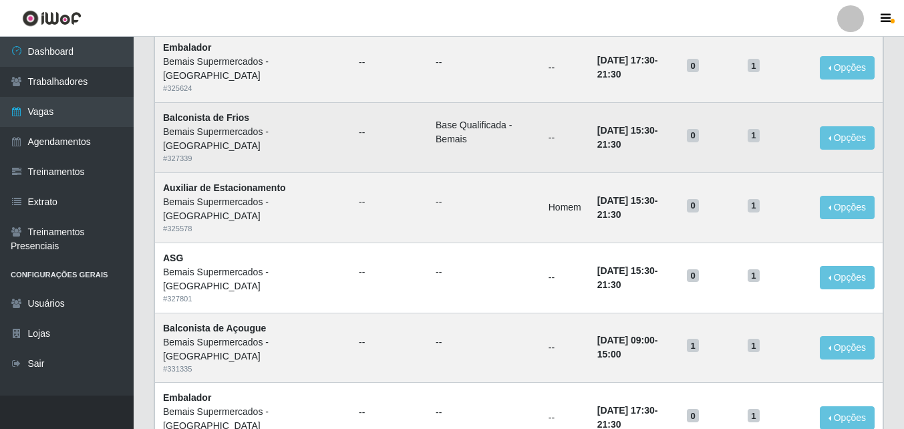
scroll to position [200, 0]
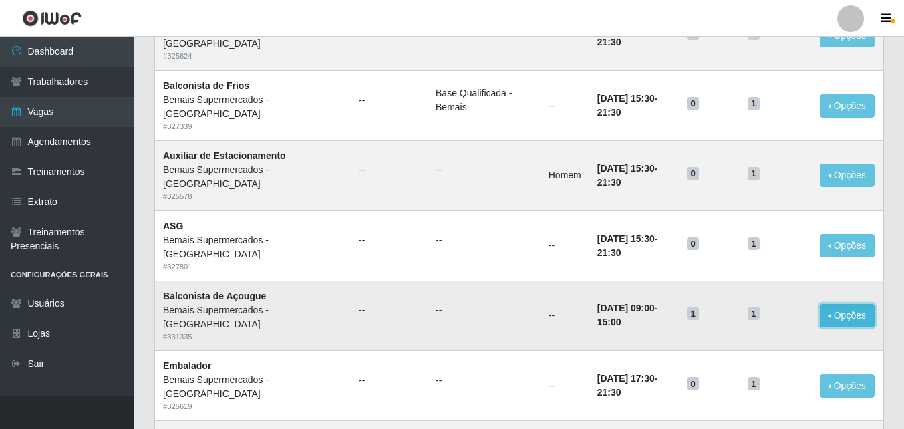
click at [851, 314] on button "Opções" at bounding box center [847, 315] width 55 height 23
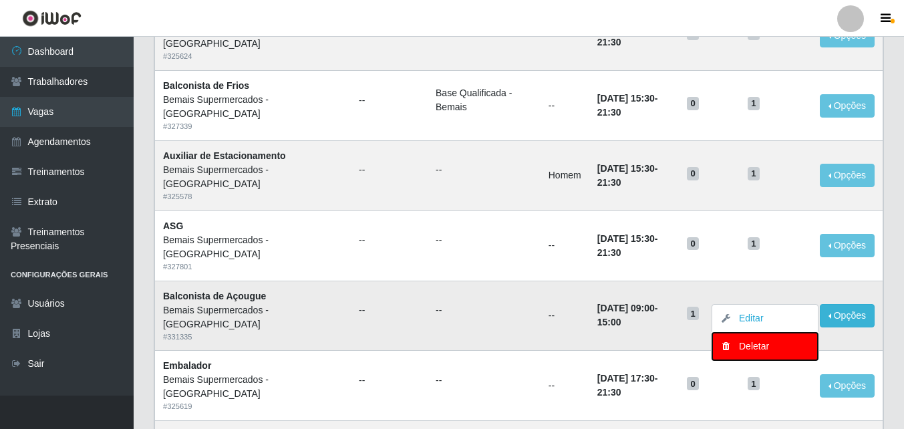
click at [772, 344] on div "Deletar" at bounding box center [765, 346] width 79 height 14
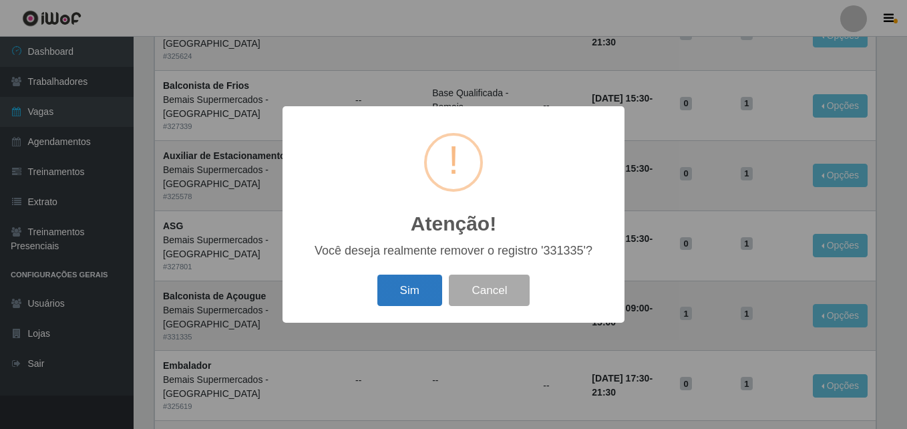
click at [408, 287] on button "Sim" at bounding box center [410, 290] width 65 height 31
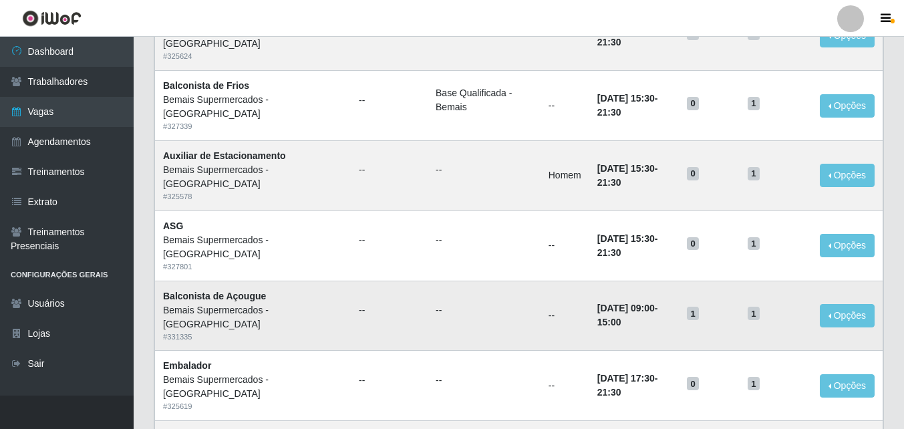
scroll to position [0, 0]
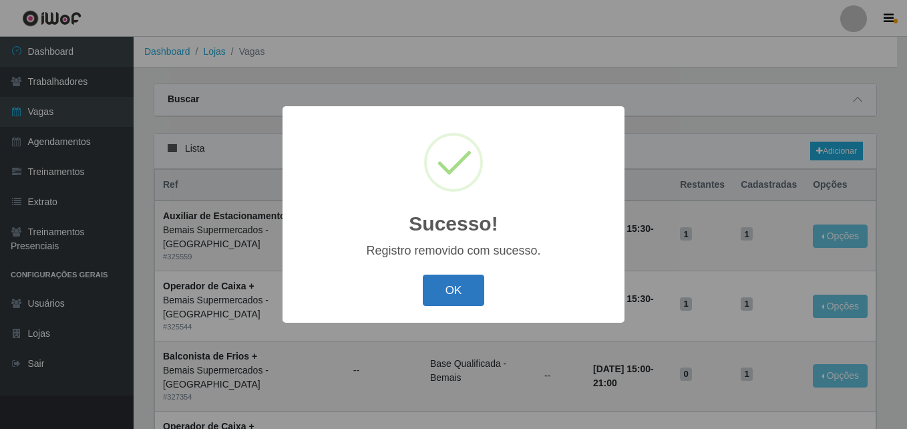
click at [453, 287] on button "OK" at bounding box center [454, 290] width 62 height 31
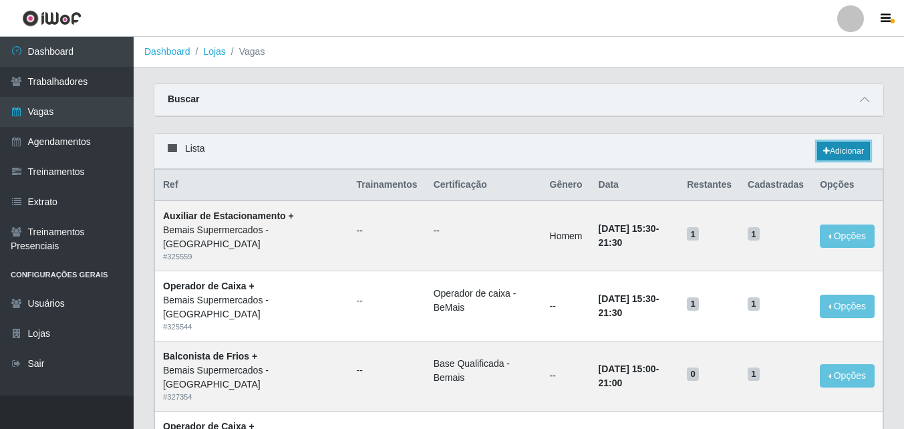
click at [845, 149] on link "Adicionar" at bounding box center [843, 151] width 53 height 19
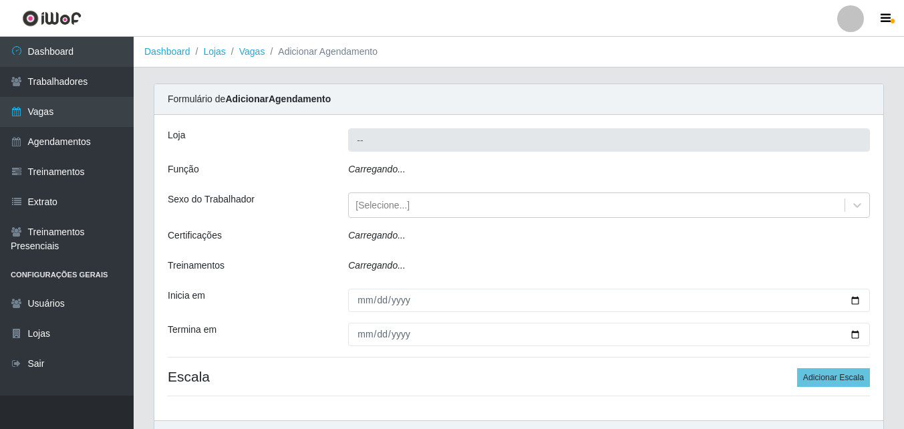
type input "Bemais Supermercados - [GEOGRAPHIC_DATA]"
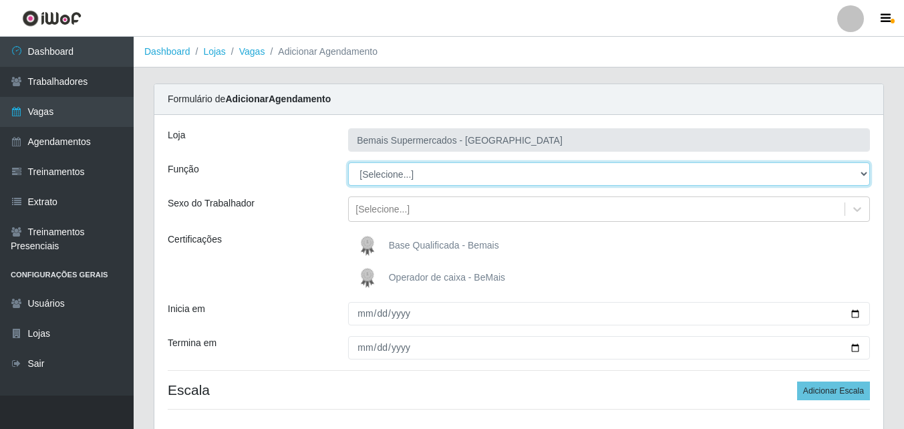
click at [436, 170] on select "[Selecione...] ASG ASG + ASG ++ Auxiliar de Estacionamento Auxiliar de Estacion…" at bounding box center [609, 173] width 522 height 23
select select "123"
click at [348, 162] on select "[Selecione...] ASG ASG + ASG ++ Auxiliar de Estacionamento Auxiliar de Estacion…" at bounding box center [609, 173] width 522 height 23
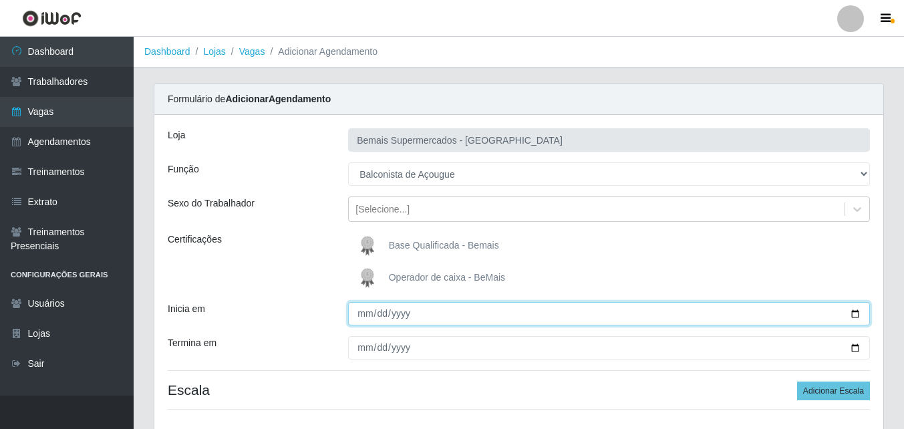
click at [854, 312] on input "Inicia em" at bounding box center [609, 313] width 522 height 23
type input "[DATE]"
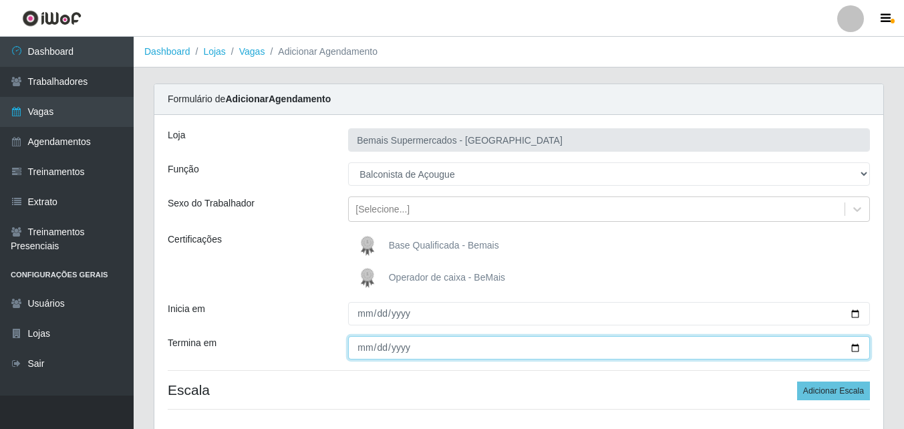
click at [855, 345] on input "Termina em" at bounding box center [609, 347] width 522 height 23
type input "[DATE]"
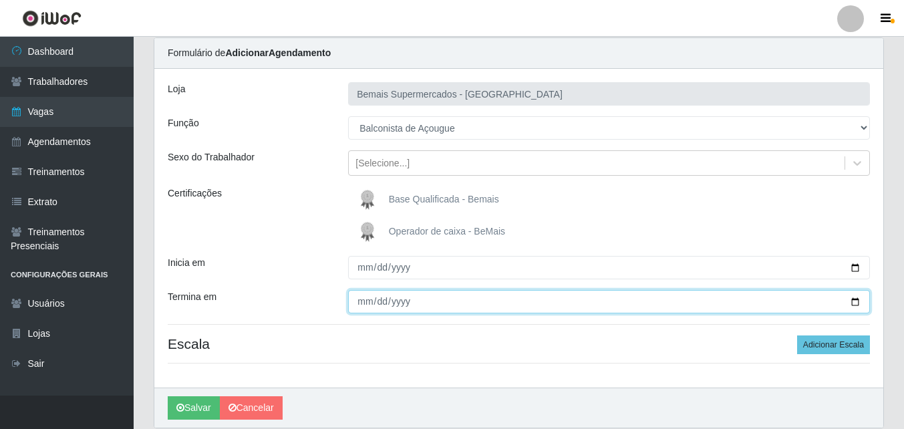
scroll to position [95, 0]
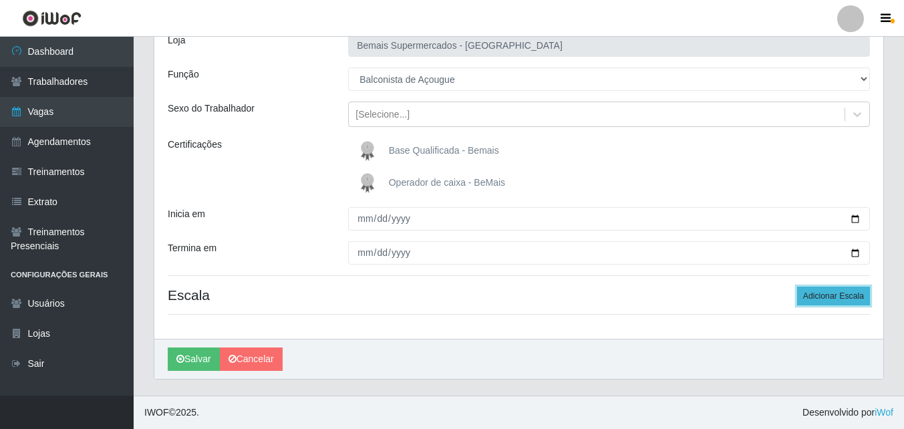
click at [817, 294] on button "Adicionar Escala" at bounding box center [833, 296] width 73 height 19
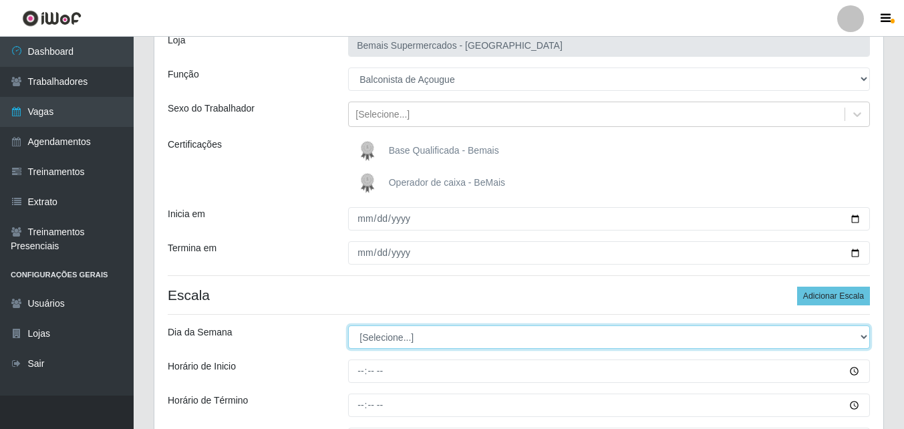
click at [380, 335] on select "[Selecione...] Segunda Terça Quarta Quinta Sexta Sábado Domingo" at bounding box center [609, 336] width 522 height 23
select select "5"
click at [348, 325] on select "[Selecione...] Segunda Terça Quarta Quinta Sexta Sábado Domingo" at bounding box center [609, 336] width 522 height 23
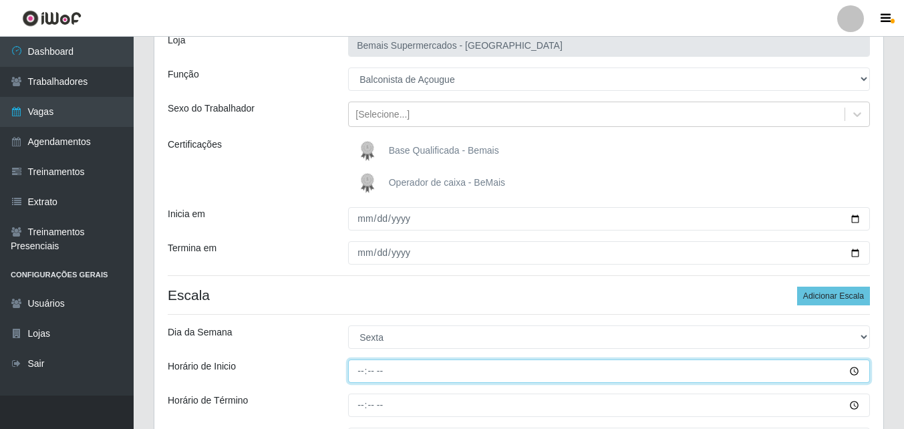
click at [360, 371] on input "Horário de Inicio" at bounding box center [609, 371] width 522 height 23
type input "08:00"
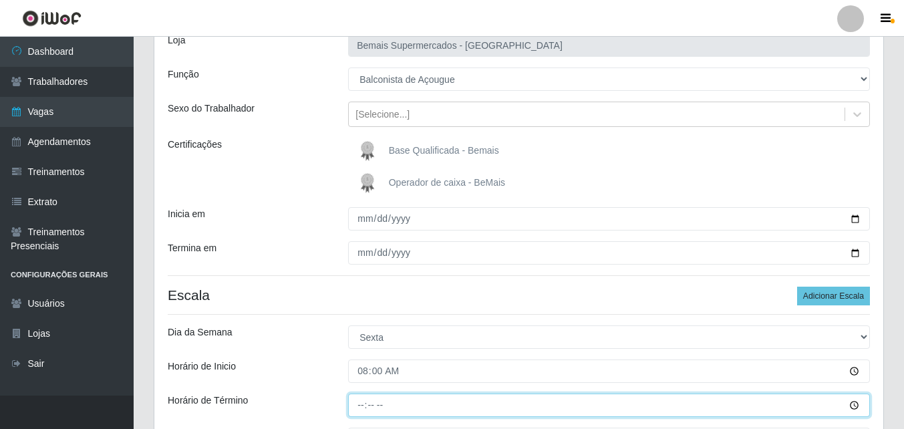
click at [361, 402] on input "Horário de Término" at bounding box center [609, 405] width 522 height 23
type input "14:00"
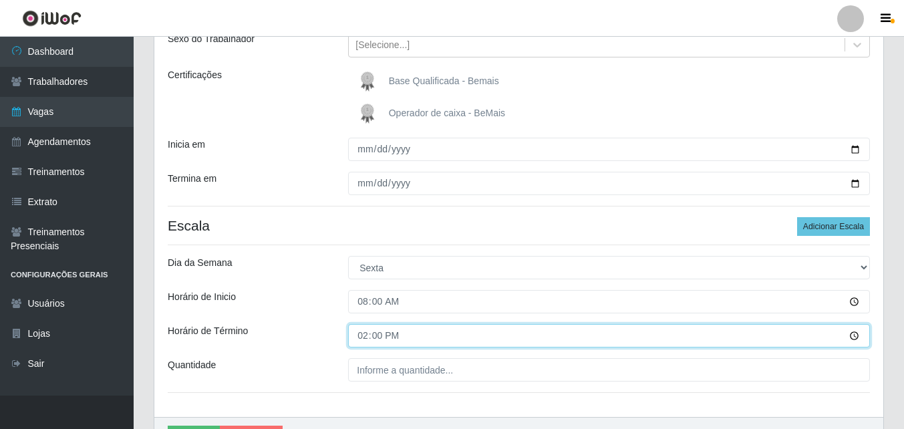
scroll to position [243, 0]
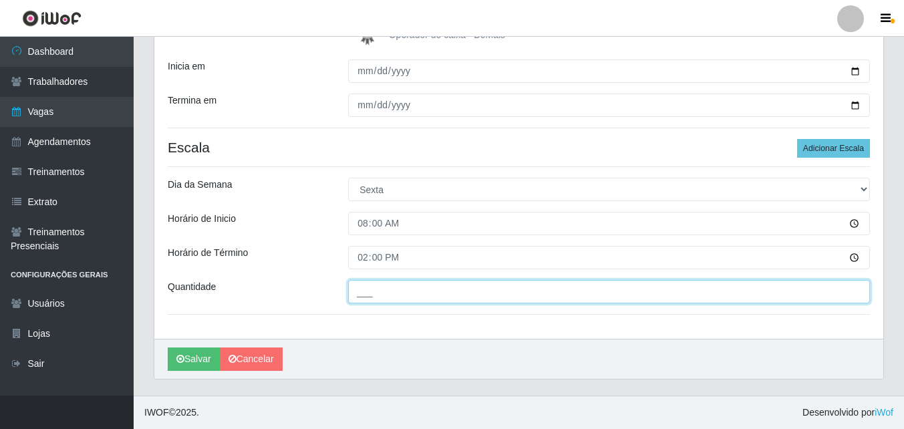
click at [403, 290] on input "___" at bounding box center [609, 291] width 522 height 23
type input "1__"
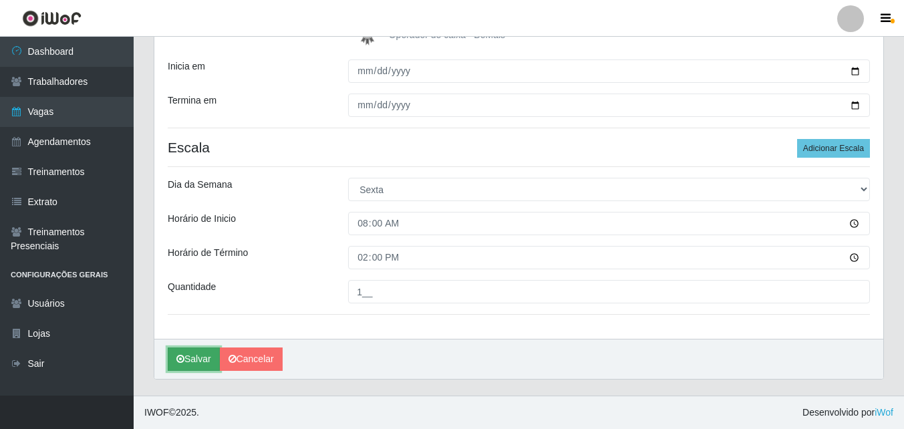
click at [200, 363] on button "Salvar" at bounding box center [194, 358] width 52 height 23
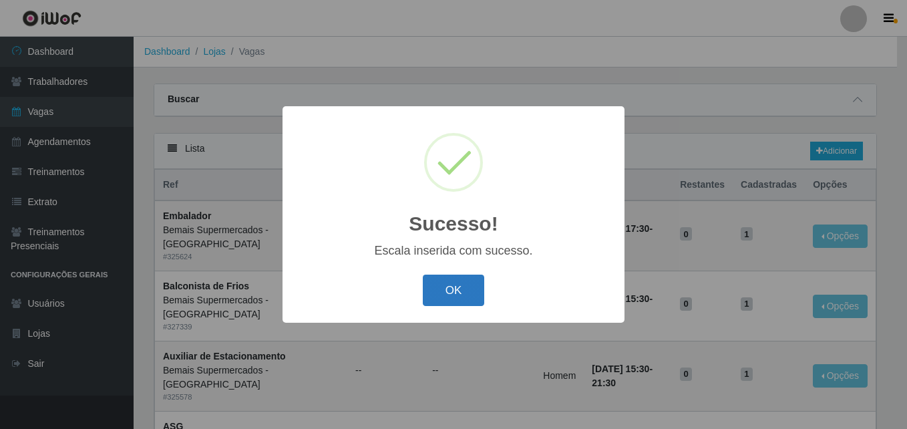
click at [445, 291] on button "OK" at bounding box center [454, 290] width 62 height 31
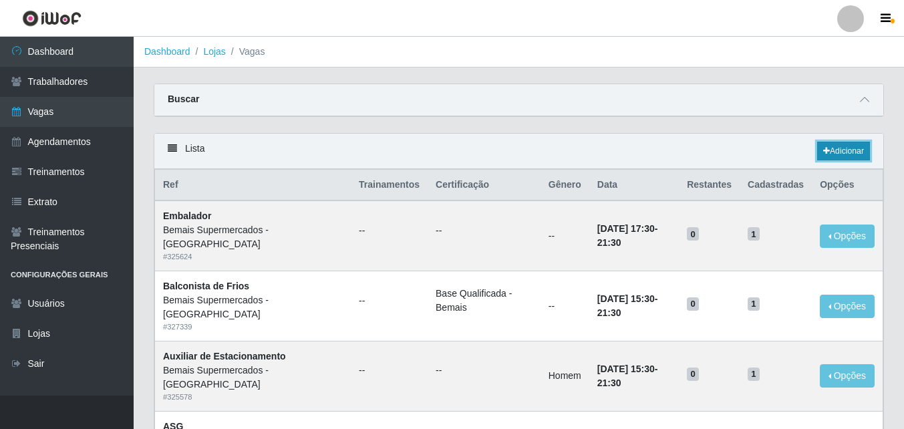
click at [848, 150] on link "Adicionar" at bounding box center [843, 151] width 53 height 19
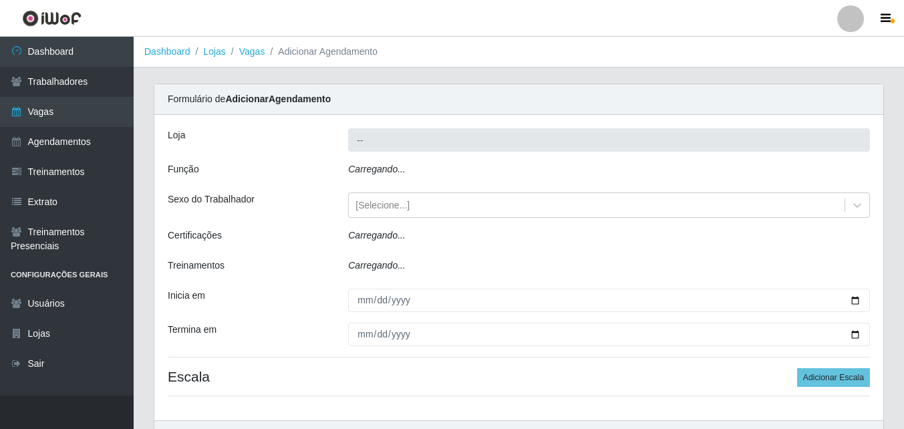
type input "Bemais Supermercados - [GEOGRAPHIC_DATA]"
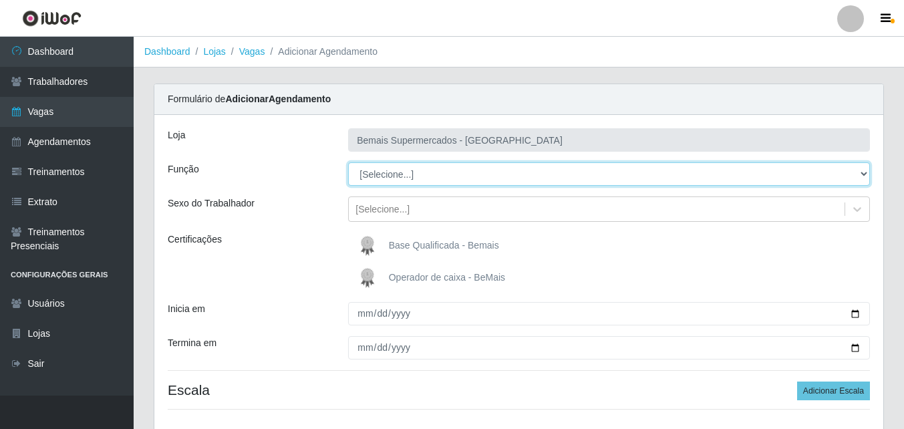
click at [414, 168] on select "[Selecione...] ASG ASG + ASG ++ Auxiliar de Estacionamento Auxiliar de Estacion…" at bounding box center [609, 173] width 522 height 23
select select "123"
click at [348, 162] on select "[Selecione...] ASG ASG + ASG ++ Auxiliar de Estacionamento Auxiliar de Estacion…" at bounding box center [609, 173] width 522 height 23
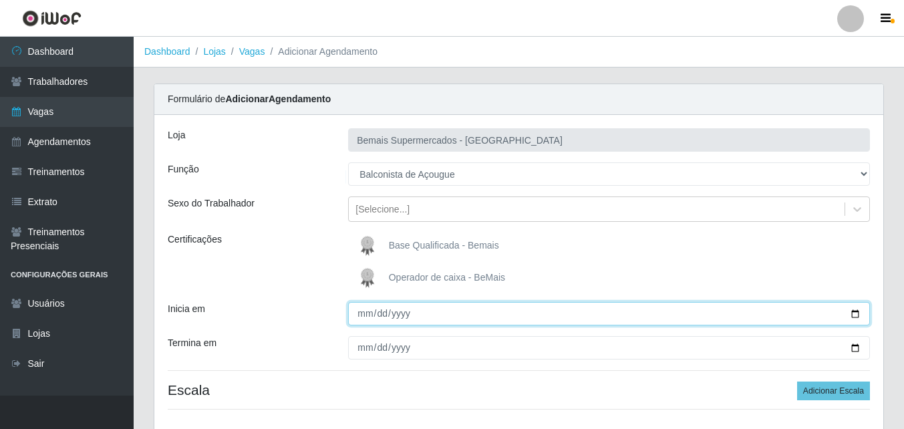
click at [854, 312] on input "Inicia em" at bounding box center [609, 313] width 522 height 23
type input "[DATE]"
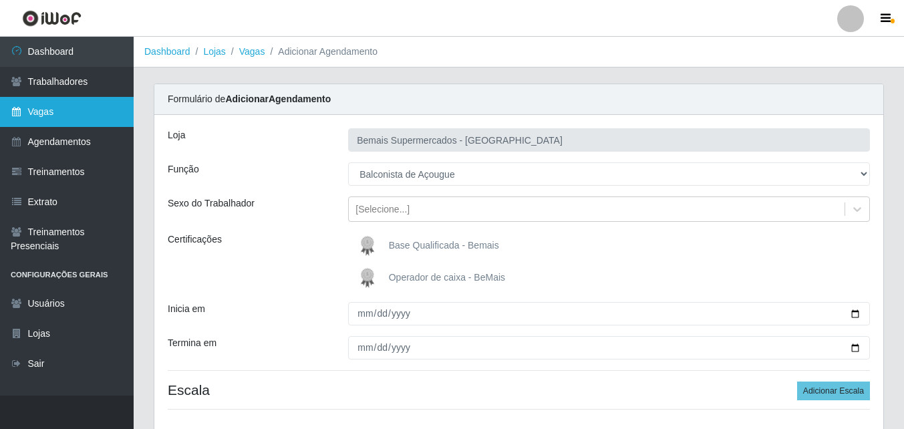
click at [100, 116] on link "Vagas" at bounding box center [67, 112] width 134 height 30
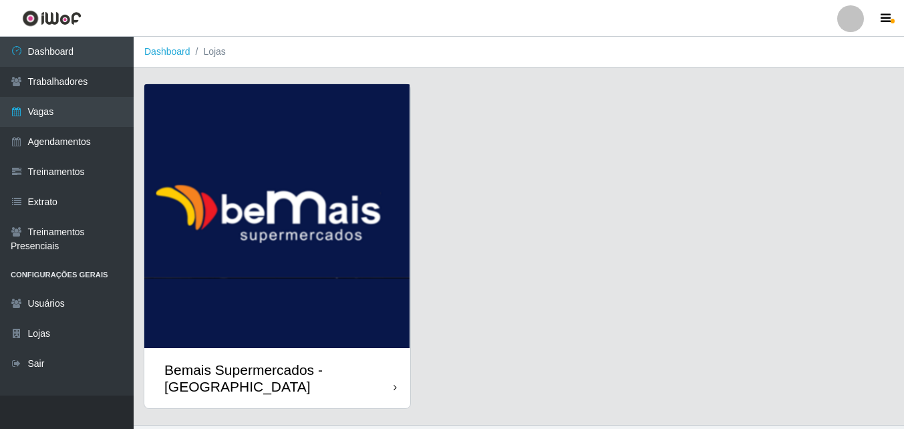
click at [341, 347] on img at bounding box center [277, 216] width 266 height 264
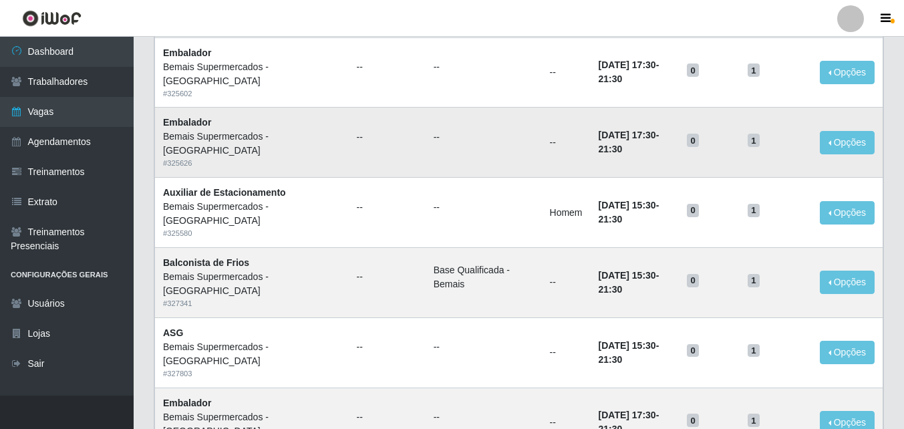
scroll to position [914, 0]
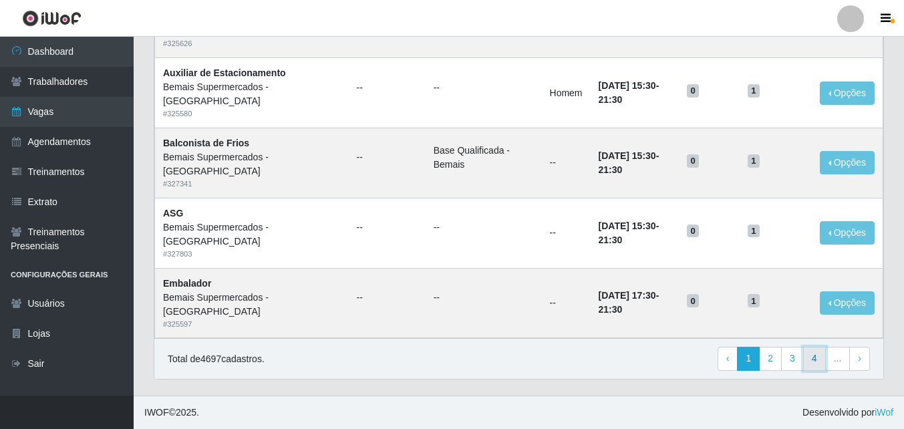
click at [815, 355] on link "4" at bounding box center [814, 359] width 23 height 24
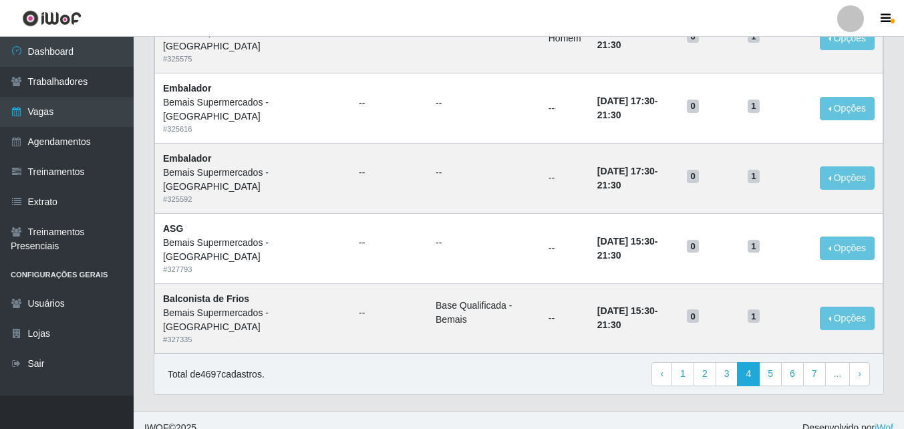
scroll to position [914, 0]
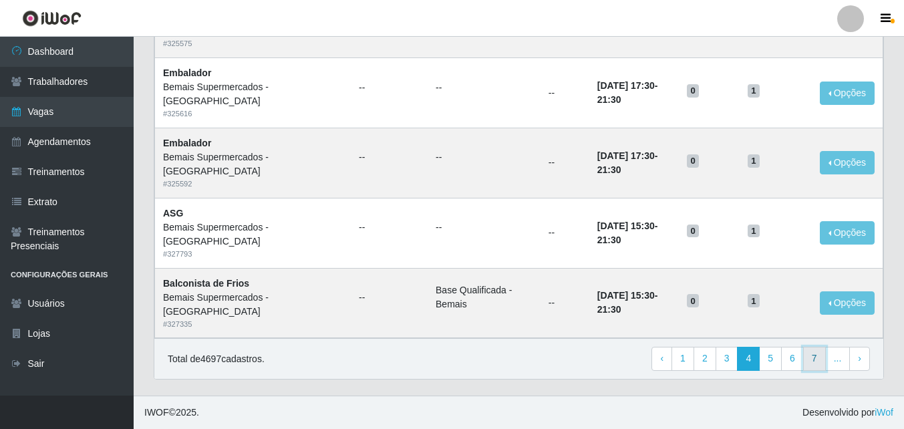
click at [816, 359] on link "7" at bounding box center [814, 359] width 23 height 24
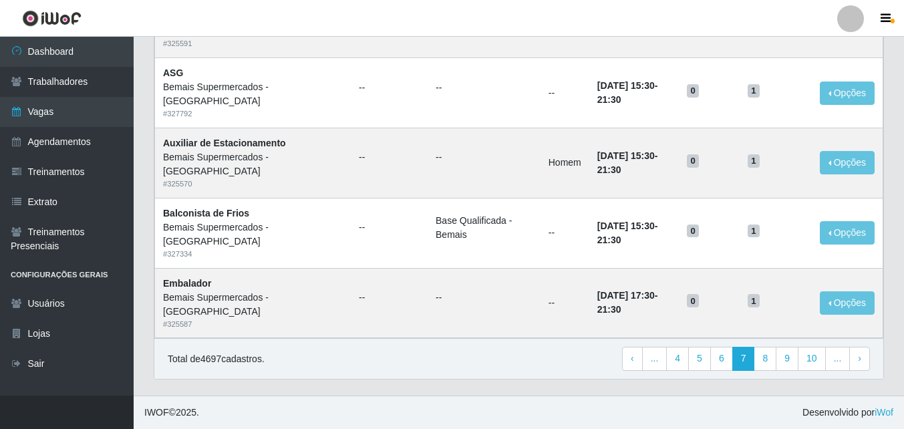
scroll to position [914, 0]
click at [726, 368] on link "6" at bounding box center [721, 359] width 23 height 24
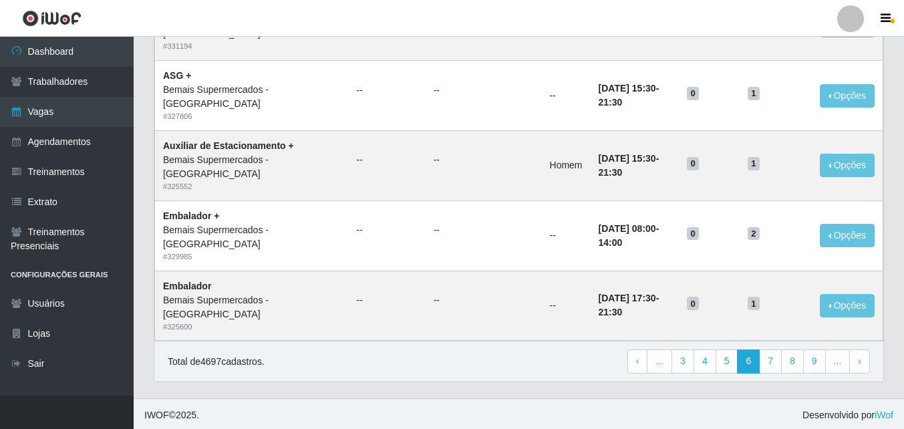
scroll to position [914, 0]
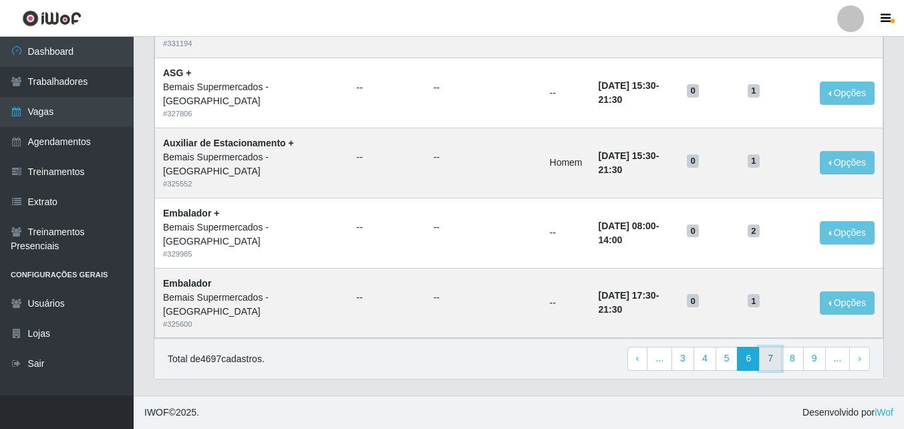
click at [766, 359] on link "7" at bounding box center [770, 359] width 23 height 24
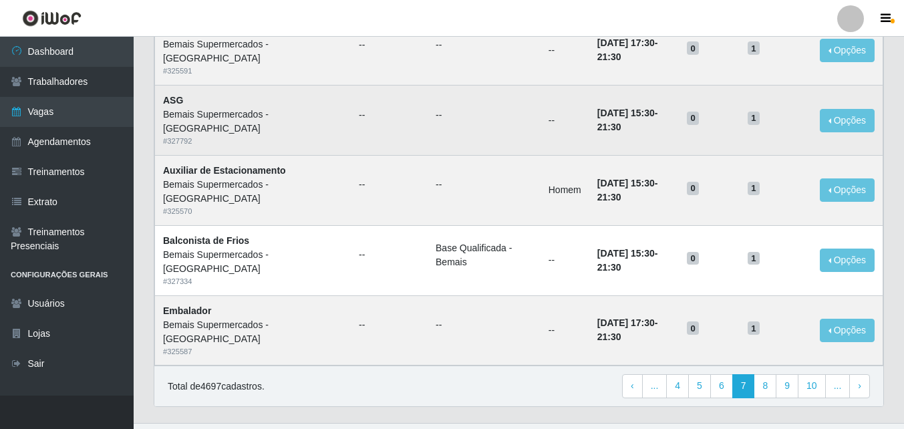
scroll to position [914, 0]
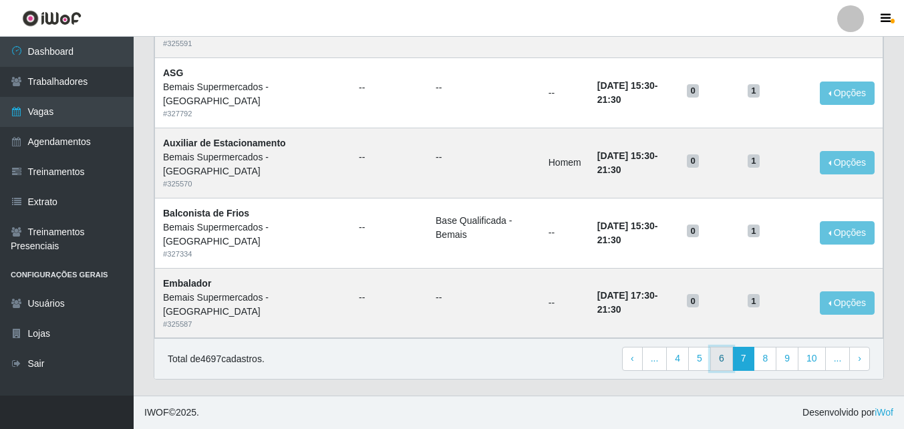
click at [725, 359] on link "6" at bounding box center [721, 359] width 23 height 24
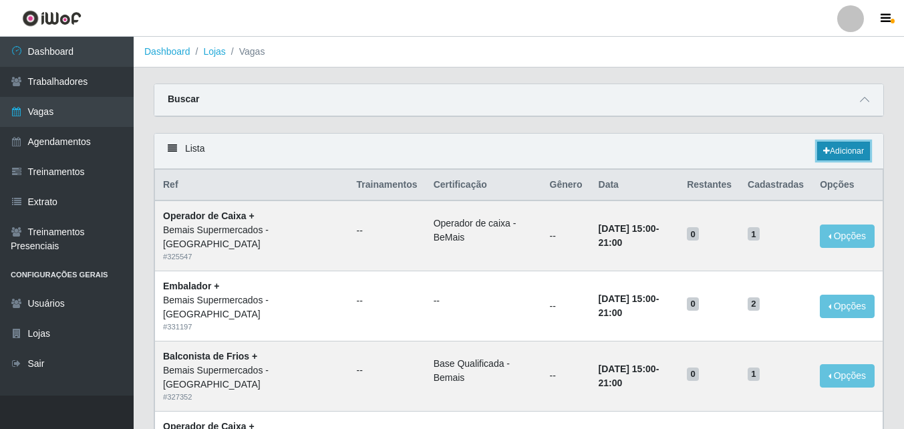
click at [844, 150] on link "Adicionar" at bounding box center [843, 151] width 53 height 19
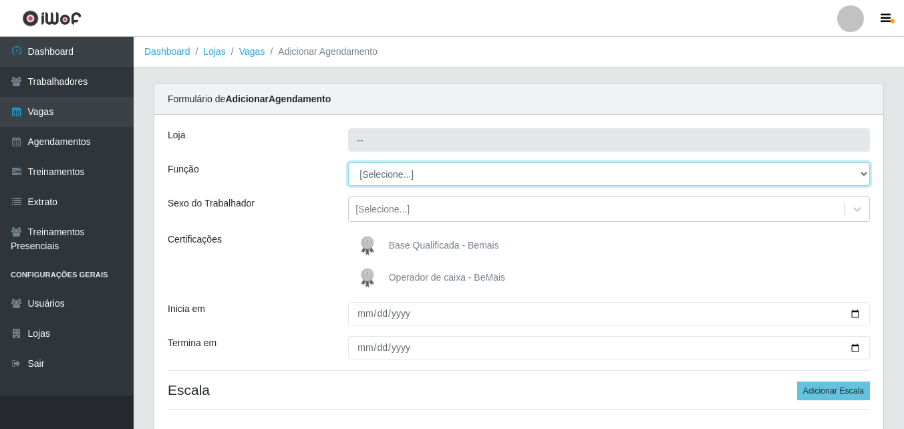
click at [409, 176] on select "[Selecione...] ASG ASG + ASG ++ Auxiliar de Estacionamento Auxiliar de Estacion…" at bounding box center [609, 173] width 522 height 23
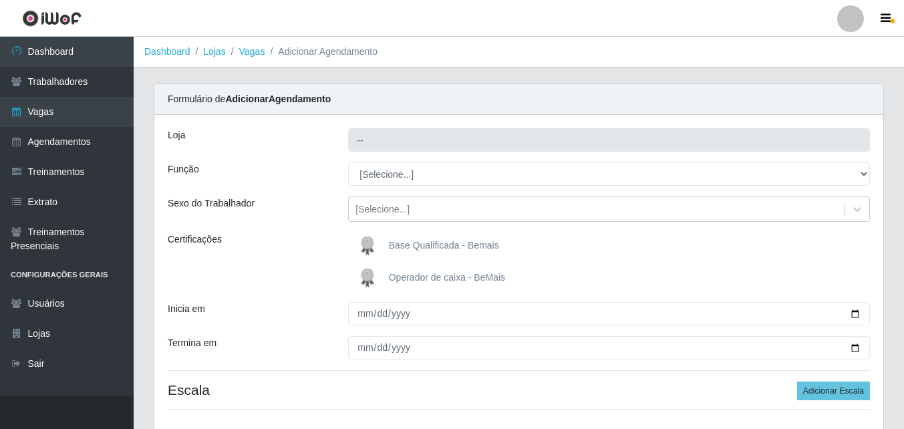
type input "Bemais Supermercados - [GEOGRAPHIC_DATA]"
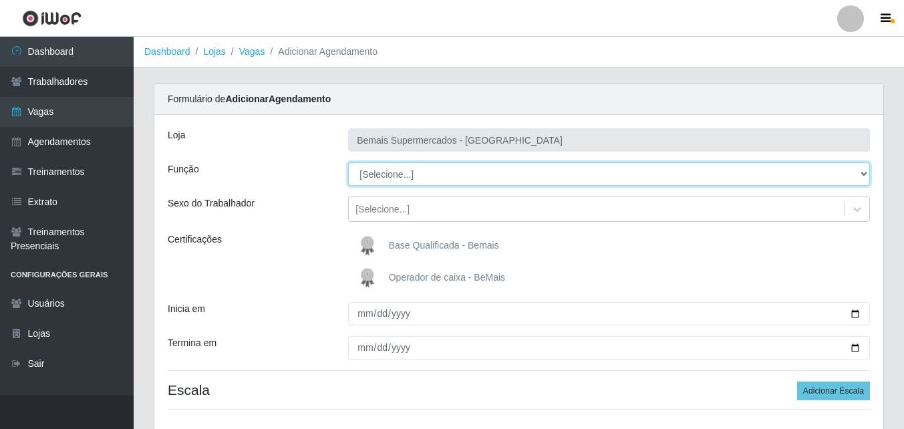
click at [424, 174] on select "[Selecione...] ASG ASG + ASG ++ Auxiliar de Estacionamento Auxiliar de Estacion…" at bounding box center [609, 173] width 522 height 23
select select "124"
click at [348, 162] on select "[Selecione...] ASG ASG + ASG ++ Auxiliar de Estacionamento Auxiliar de Estacion…" at bounding box center [609, 173] width 522 height 23
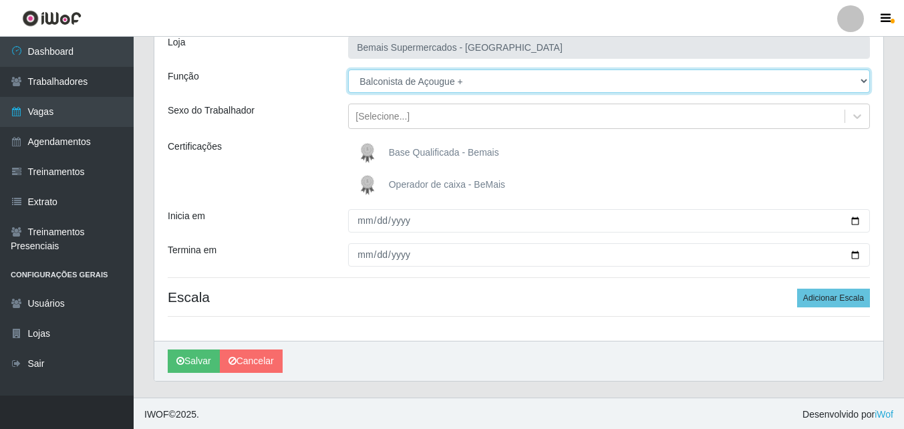
scroll to position [95, 0]
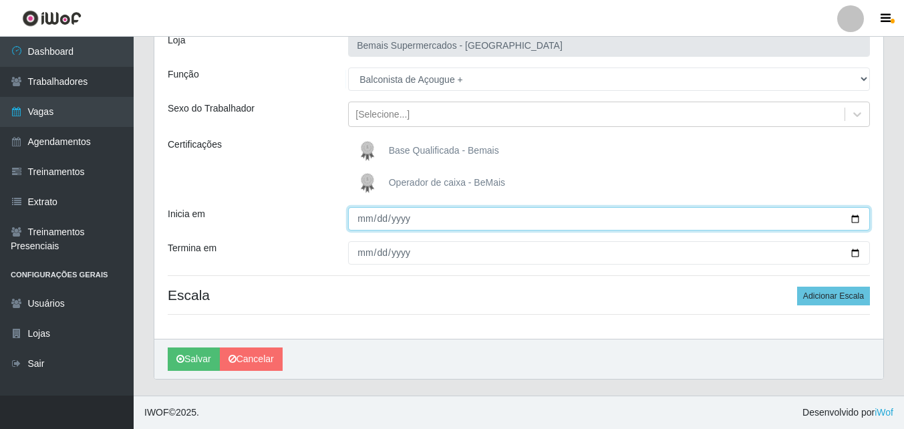
click at [853, 217] on input "Inicia em" at bounding box center [609, 218] width 522 height 23
type input "[DATE]"
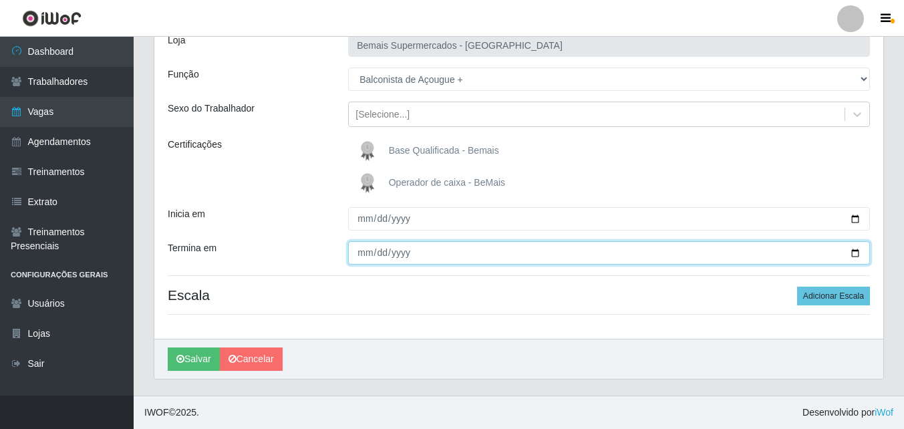
click at [857, 253] on input "Termina em" at bounding box center [609, 252] width 522 height 23
type input "[DATE]"
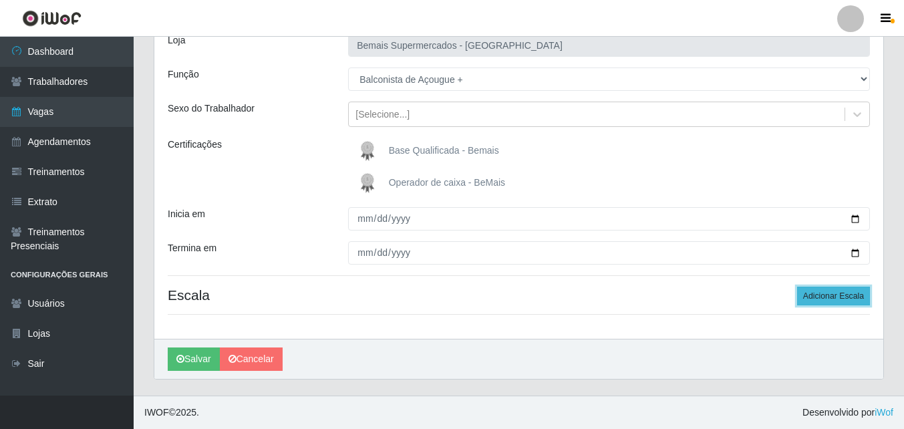
click at [831, 297] on button "Adicionar Escala" at bounding box center [833, 296] width 73 height 19
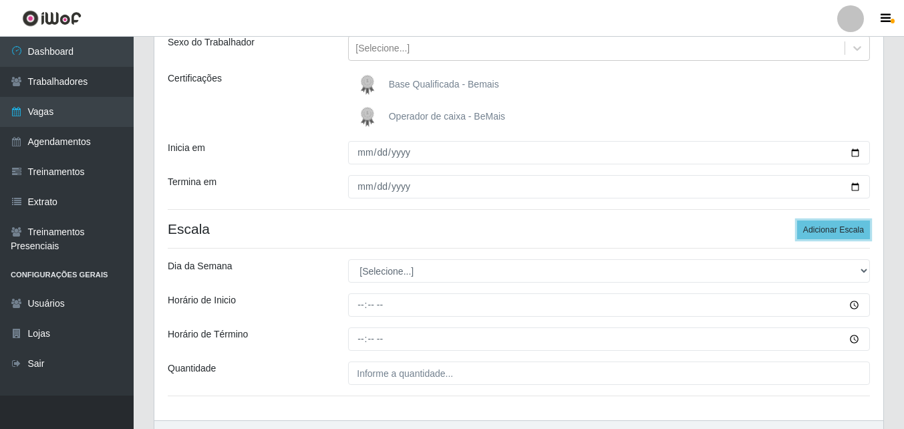
scroll to position [162, 0]
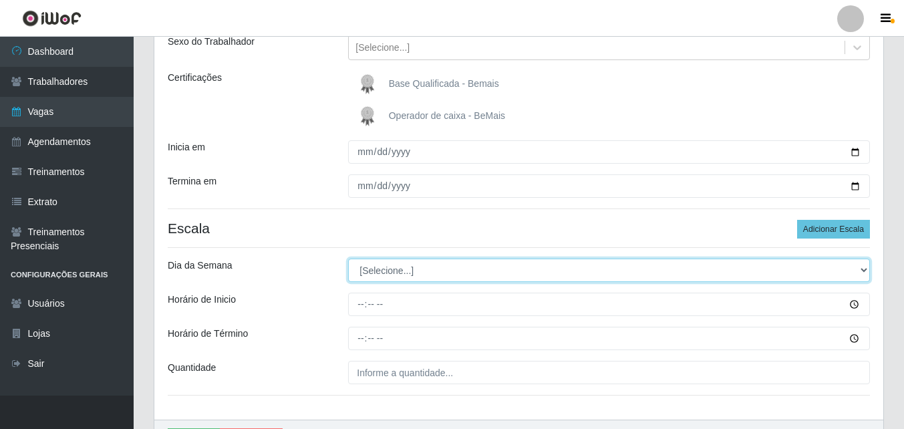
click at [406, 271] on select "[Selecione...] Segunda Terça Quarta Quinta Sexta Sábado Domingo" at bounding box center [609, 270] width 522 height 23
select select "6"
click at [348, 259] on select "[Selecione...] Segunda Terça Quarta Quinta Sexta Sábado Domingo" at bounding box center [609, 270] width 522 height 23
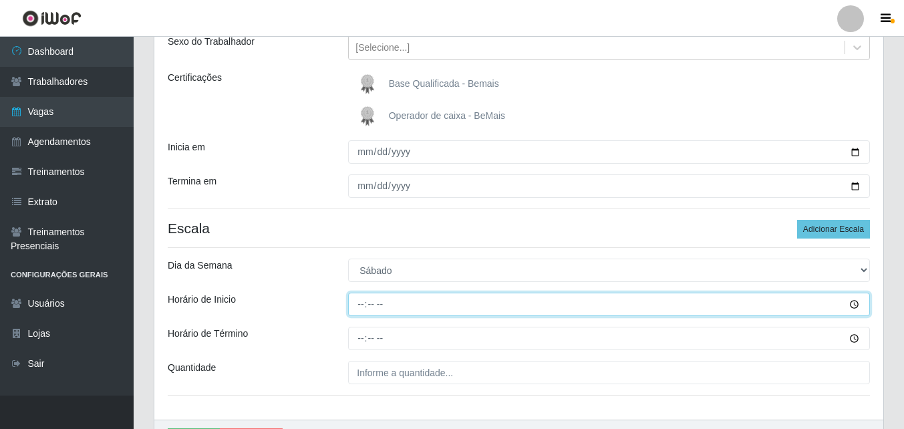
click at [857, 304] on input "Horário de Inicio" at bounding box center [609, 304] width 522 height 23
click at [363, 303] on input "Horário de Inicio" at bounding box center [609, 304] width 522 height 23
type input "08:00"
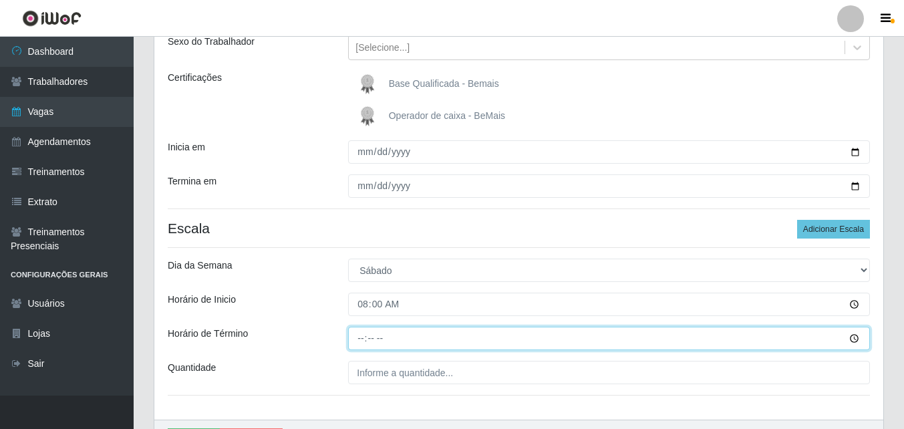
click at [362, 337] on input "Horário de Término" at bounding box center [609, 338] width 522 height 23
type input "14:00"
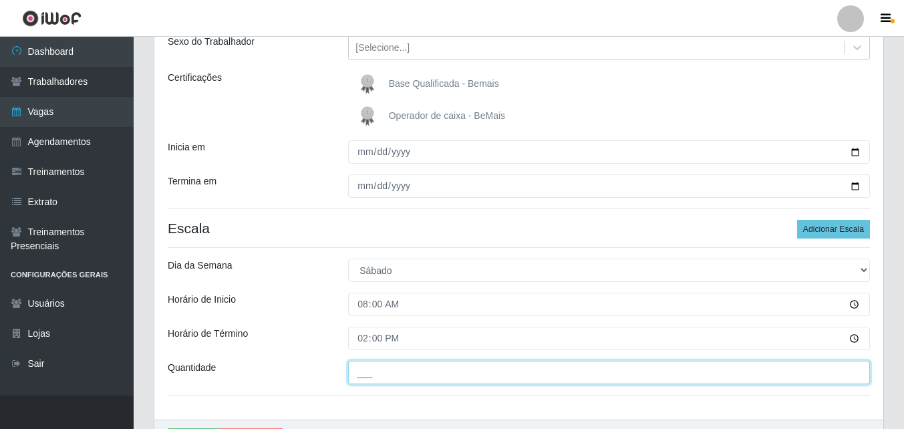
click at [418, 370] on input "___" at bounding box center [609, 372] width 522 height 23
type input "1__"
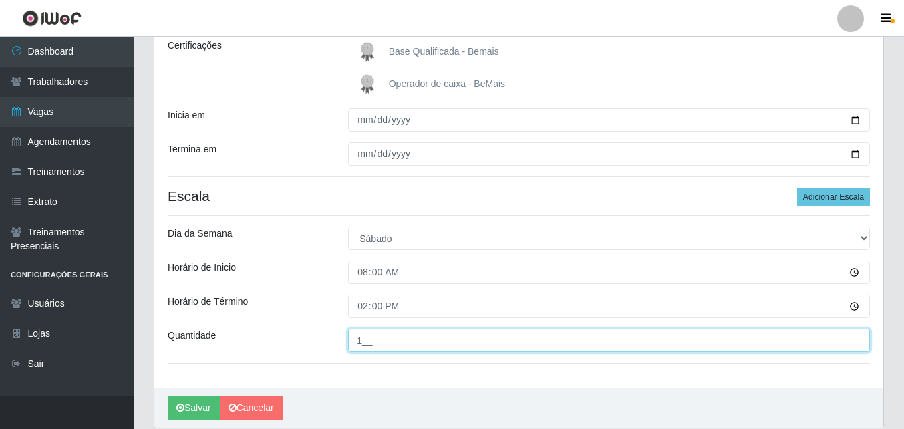
scroll to position [243, 0]
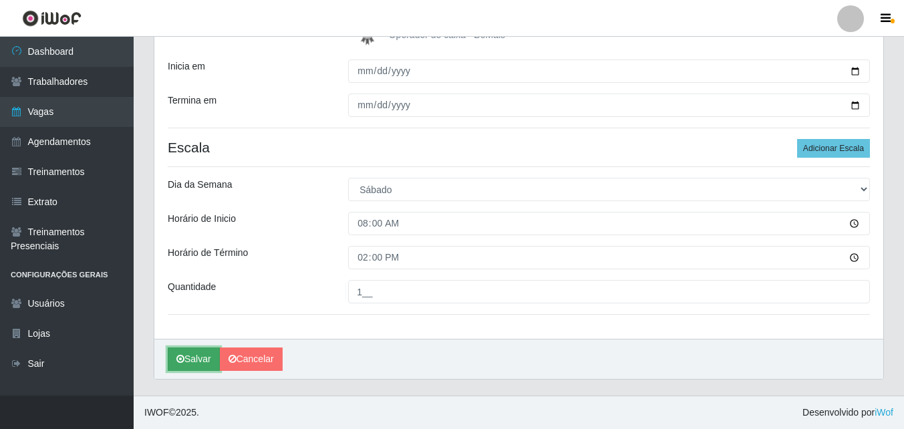
click at [204, 351] on button "Salvar" at bounding box center [194, 358] width 52 height 23
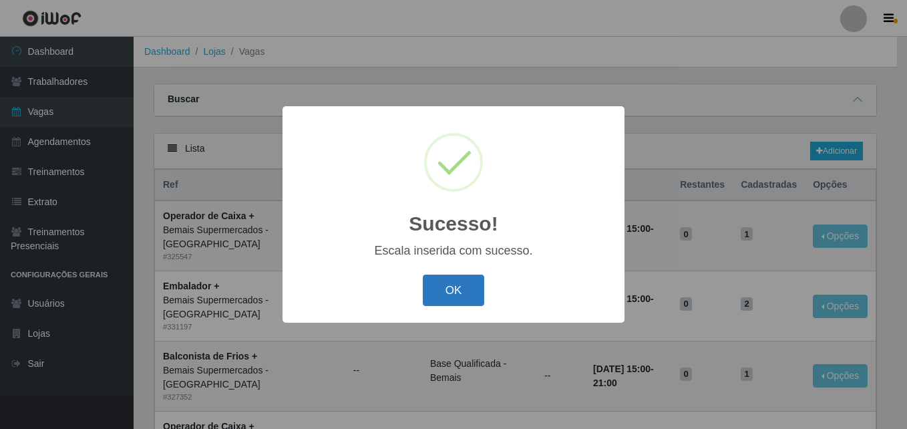
click at [472, 279] on button "OK" at bounding box center [454, 290] width 62 height 31
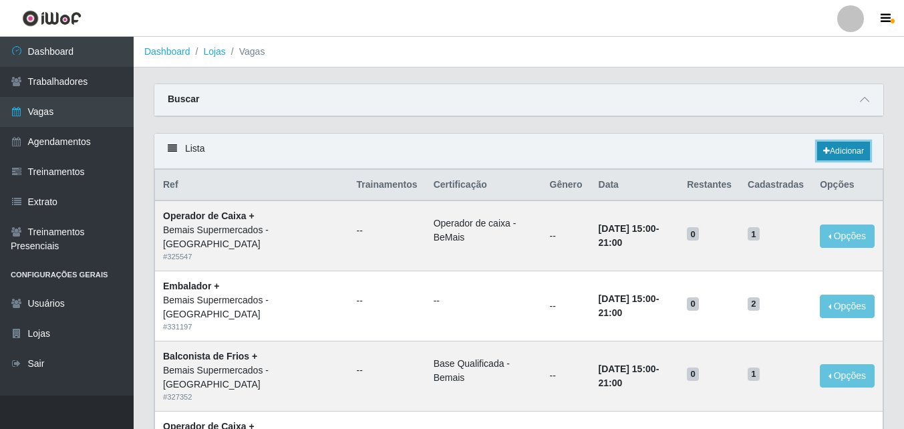
click at [847, 154] on link "Adicionar" at bounding box center [843, 151] width 53 height 19
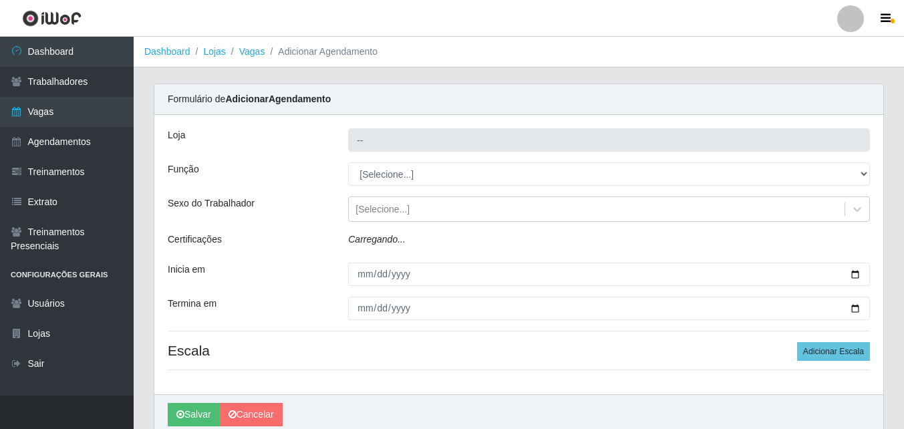
type input "Bemais Supermercados - [GEOGRAPHIC_DATA]"
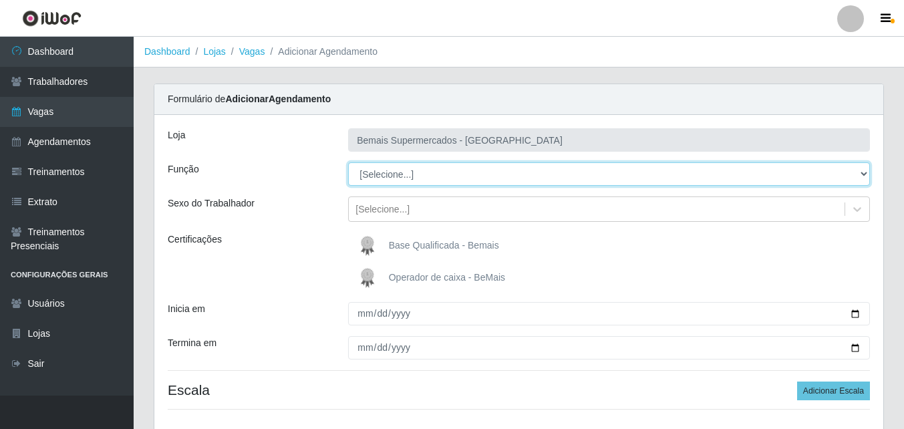
click at [415, 176] on select "[Selecione...] ASG ASG + ASG ++ Auxiliar de Estacionamento Auxiliar de Estacion…" at bounding box center [609, 173] width 522 height 23
select select "124"
click at [348, 162] on select "[Selecione...] ASG ASG + ASG ++ Auxiliar de Estacionamento Auxiliar de Estacion…" at bounding box center [609, 173] width 522 height 23
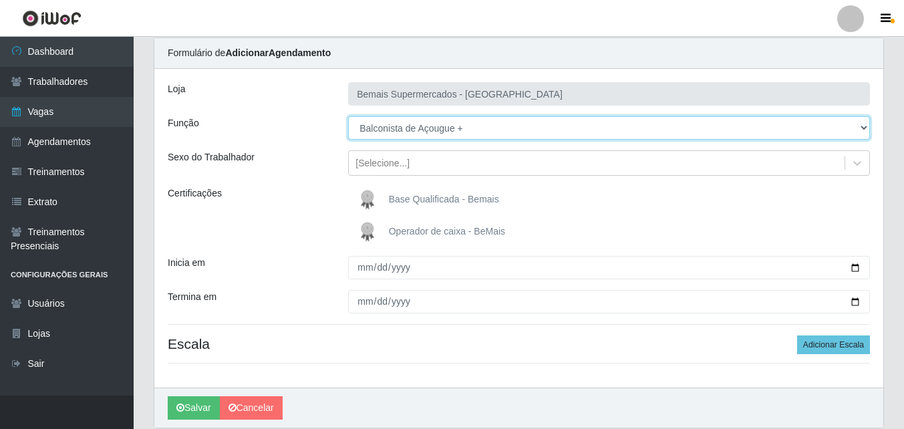
scroll to position [95, 0]
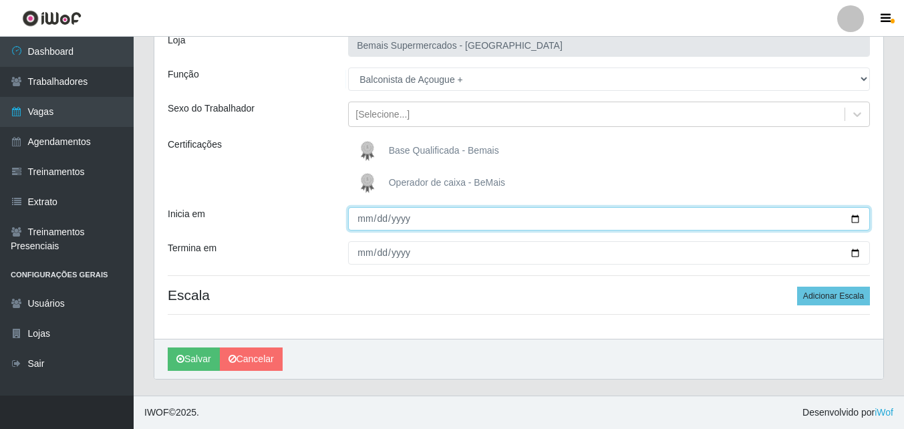
click at [363, 224] on input "Inicia em" at bounding box center [609, 218] width 522 height 23
type input "[DATE]"
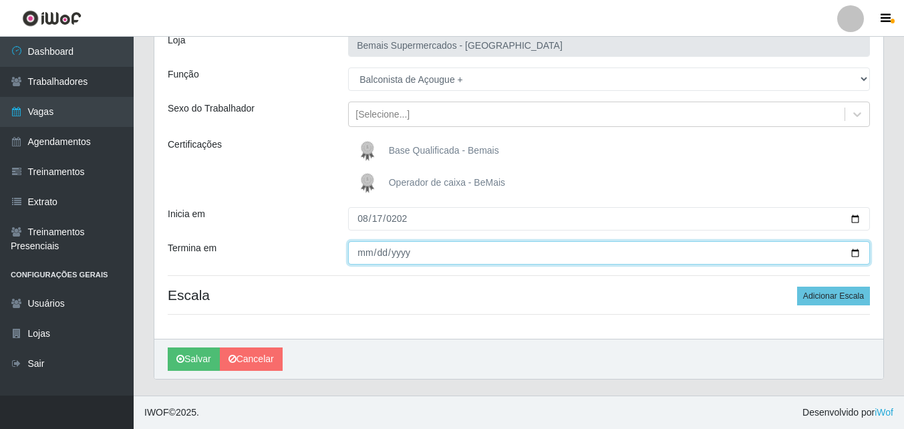
click at [463, 255] on input "Termina em" at bounding box center [609, 252] width 522 height 23
click at [853, 251] on input "Termina em" at bounding box center [609, 252] width 522 height 23
type input "[DATE]"
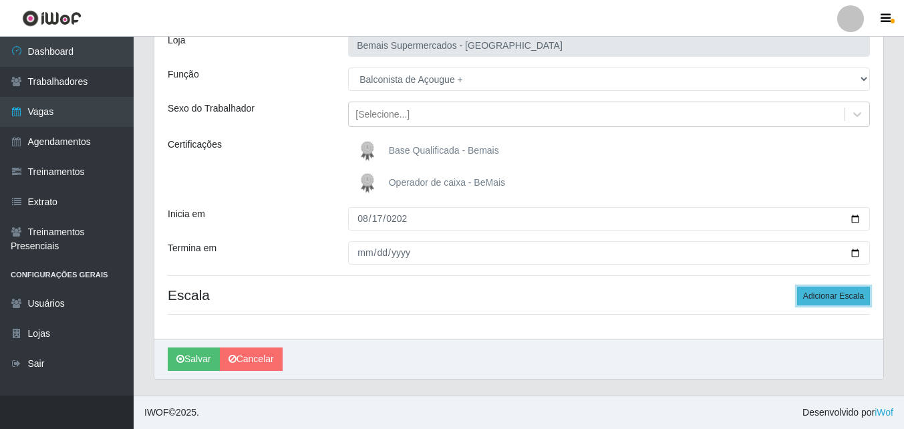
click at [832, 291] on button "Adicionar Escala" at bounding box center [833, 296] width 73 height 19
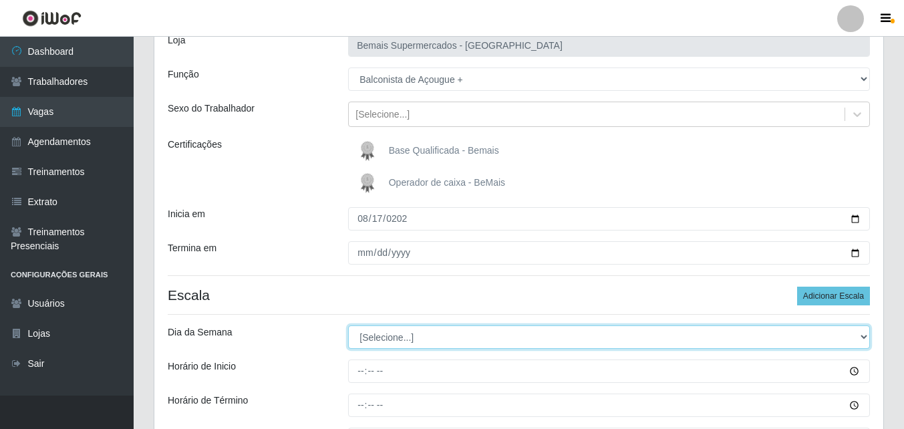
click at [466, 337] on select "[Selecione...] Segunda Terça Quarta Quinta Sexta Sábado Domingo" at bounding box center [609, 336] width 522 height 23
select select "0"
click at [348, 325] on select "[Selecione...] Segunda Terça Quarta Quinta Sexta Sábado Domingo" at bounding box center [609, 336] width 522 height 23
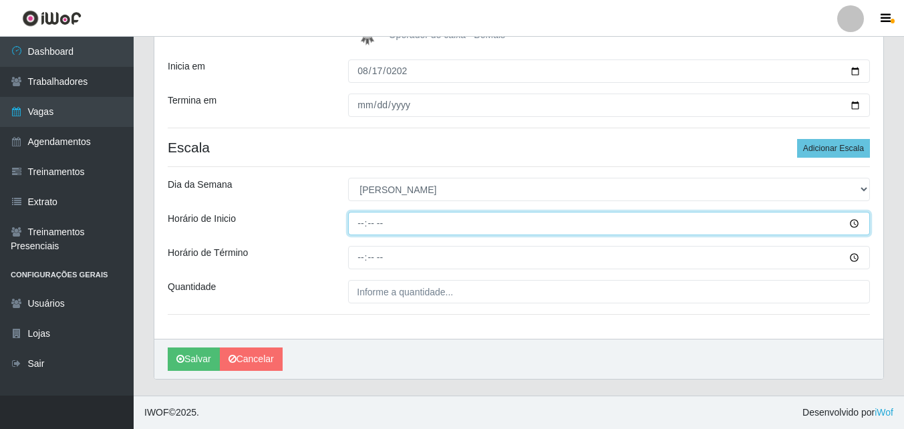
click at [360, 225] on input "Horário de Inicio" at bounding box center [609, 223] width 522 height 23
type input "08:00"
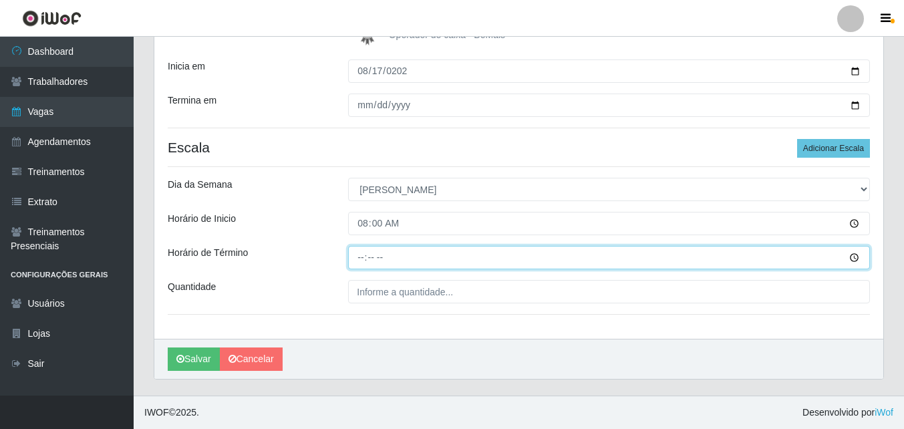
click at [358, 255] on input "Horário de Término" at bounding box center [609, 257] width 522 height 23
type input "14:00"
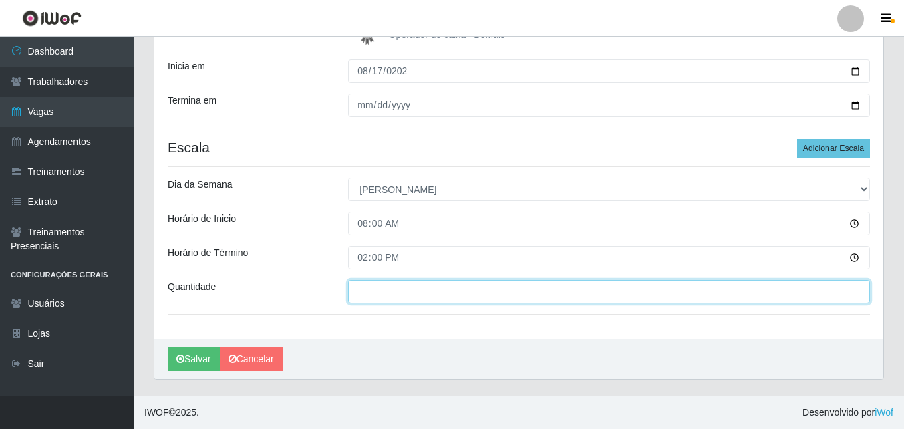
click at [407, 293] on input "___" at bounding box center [609, 291] width 522 height 23
type input "1__"
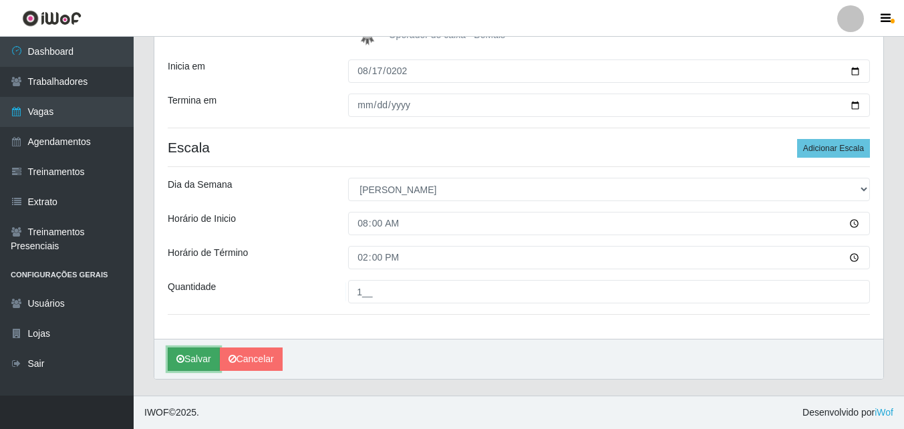
click at [203, 353] on button "Salvar" at bounding box center [194, 358] width 52 height 23
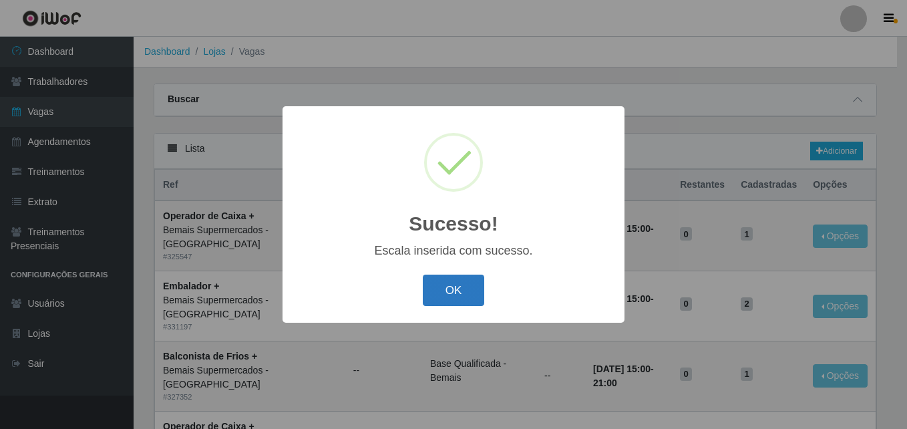
click at [446, 289] on button "OK" at bounding box center [454, 290] width 62 height 31
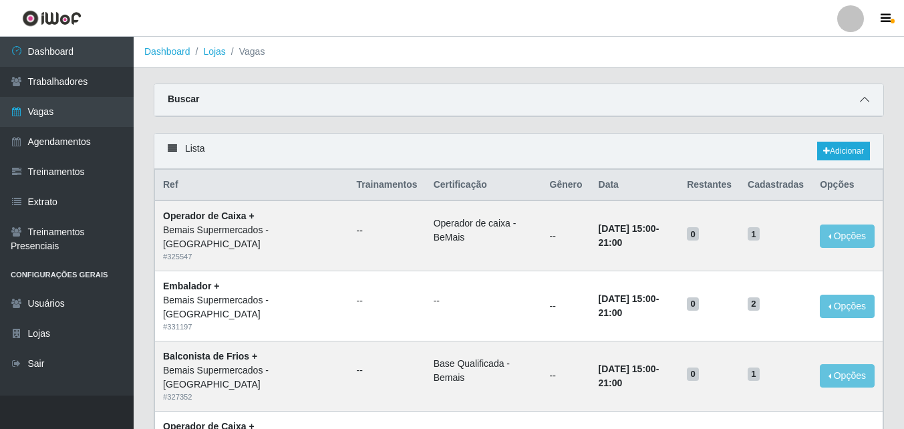
click at [863, 99] on icon at bounding box center [864, 99] width 9 height 9
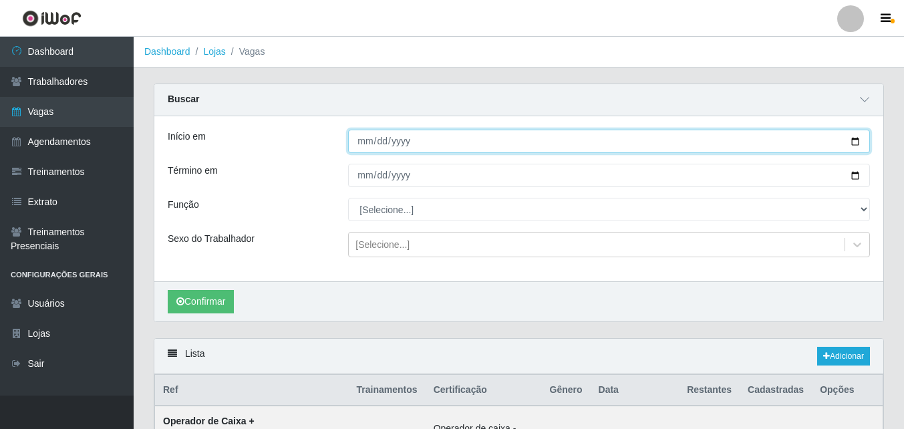
click at [853, 142] on input "Início em" at bounding box center [609, 141] width 522 height 23
type input "[DATE]"
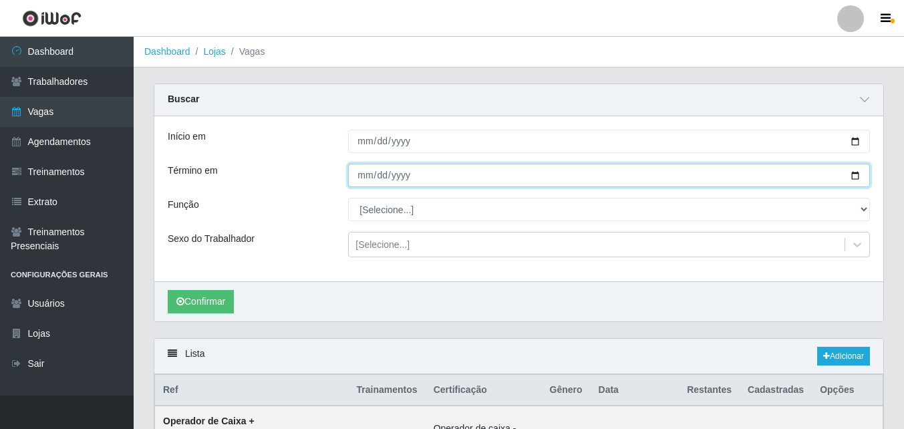
click at [856, 178] on input "Término em" at bounding box center [609, 175] width 522 height 23
type input "[DATE]"
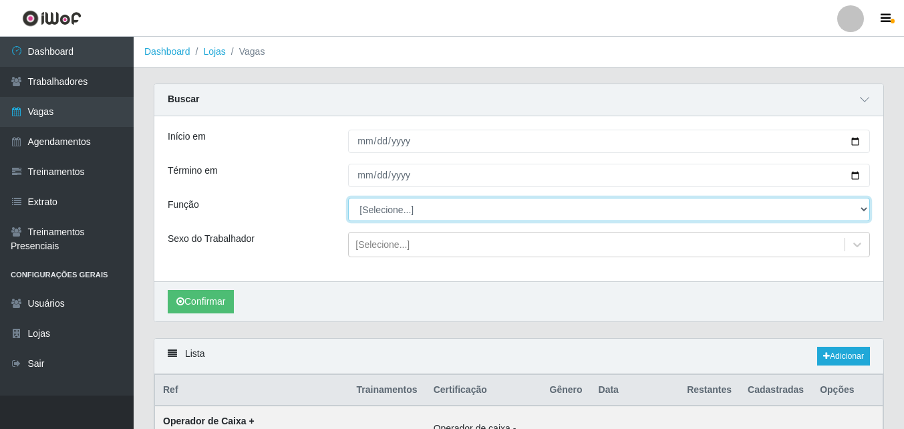
click at [419, 208] on select "[Selecione...] ASG ASG + ASG ++ Auxiliar de Estacionamento Auxiliar de Estacion…" at bounding box center [609, 209] width 522 height 23
click at [348, 198] on select "[Selecione...] ASG ASG + ASG ++ Auxiliar de Estacionamento Auxiliar de Estacion…" at bounding box center [609, 209] width 522 height 23
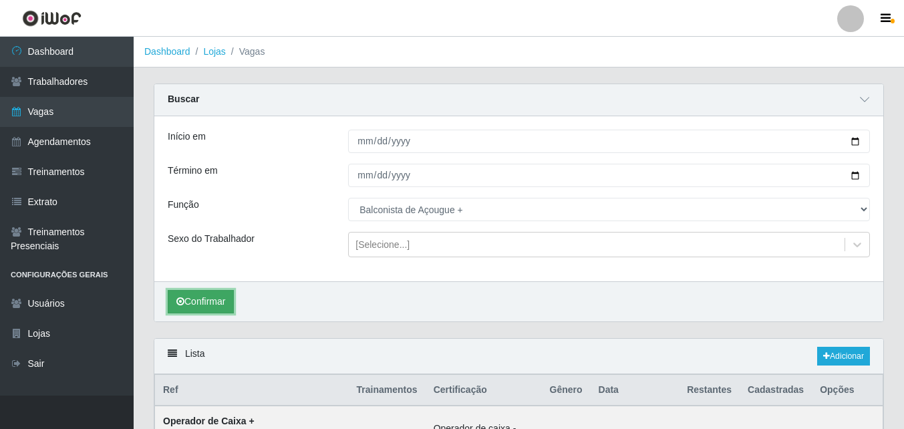
click at [207, 300] on button "Confirmar" at bounding box center [201, 301] width 66 height 23
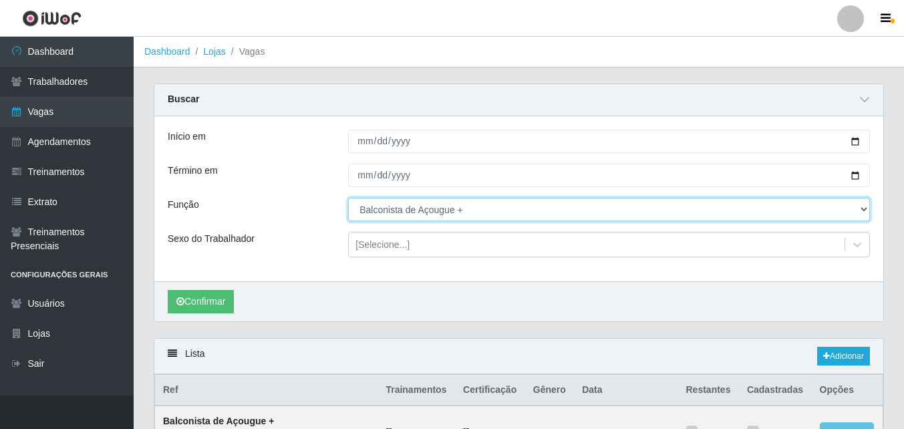
click at [479, 209] on select "[Selecione...] ASG ASG + ASG ++ Auxiliar de Estacionamento Auxiliar de Estacion…" at bounding box center [609, 209] width 522 height 23
select select "123"
click at [348, 198] on select "[Selecione...] ASG ASG + ASG ++ Auxiliar de Estacionamento Auxiliar de Estacion…" at bounding box center [609, 209] width 522 height 23
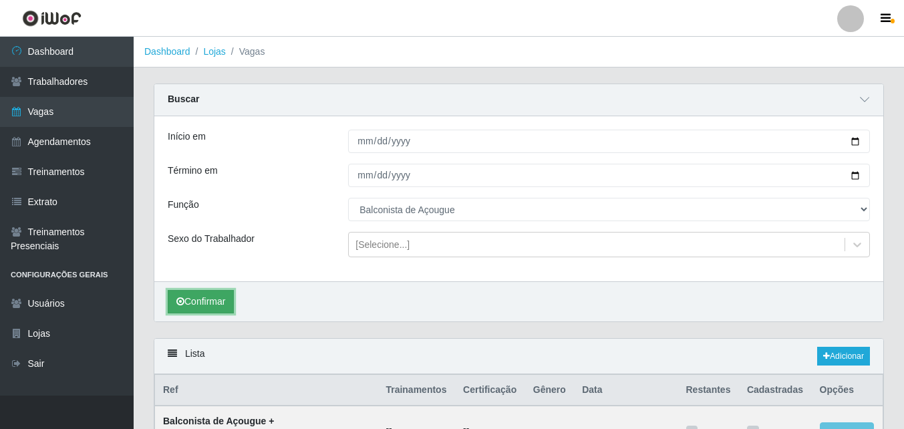
click at [225, 303] on button "Confirmar" at bounding box center [201, 301] width 66 height 23
